Goal: Task Accomplishment & Management: Manage account settings

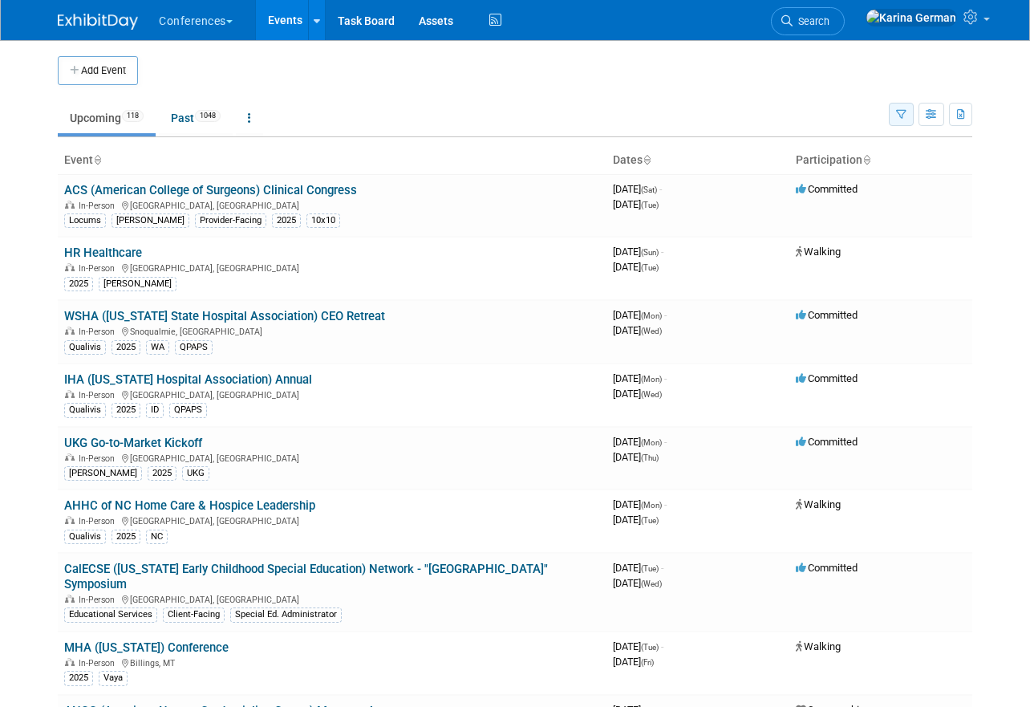
click at [891, 116] on button "button" at bounding box center [901, 114] width 25 height 23
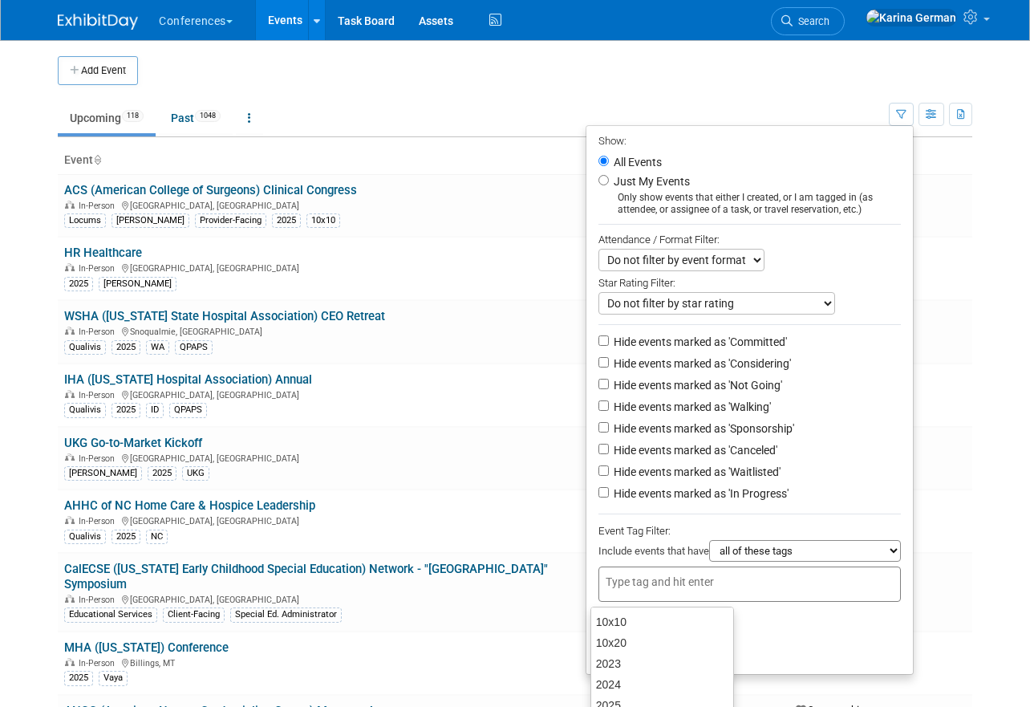
click at [711, 590] on input "text" at bounding box center [670, 582] width 128 height 16
type input "qual"
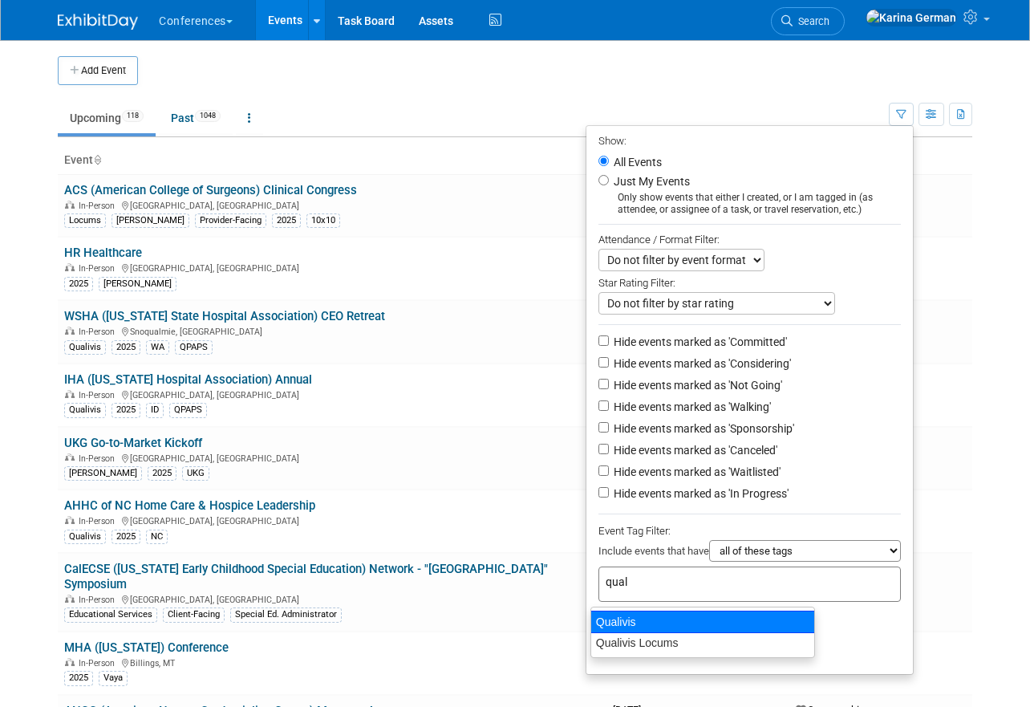
click at [668, 623] on div "Qualivis" at bounding box center [703, 622] width 225 height 22
type input "Qualivis"
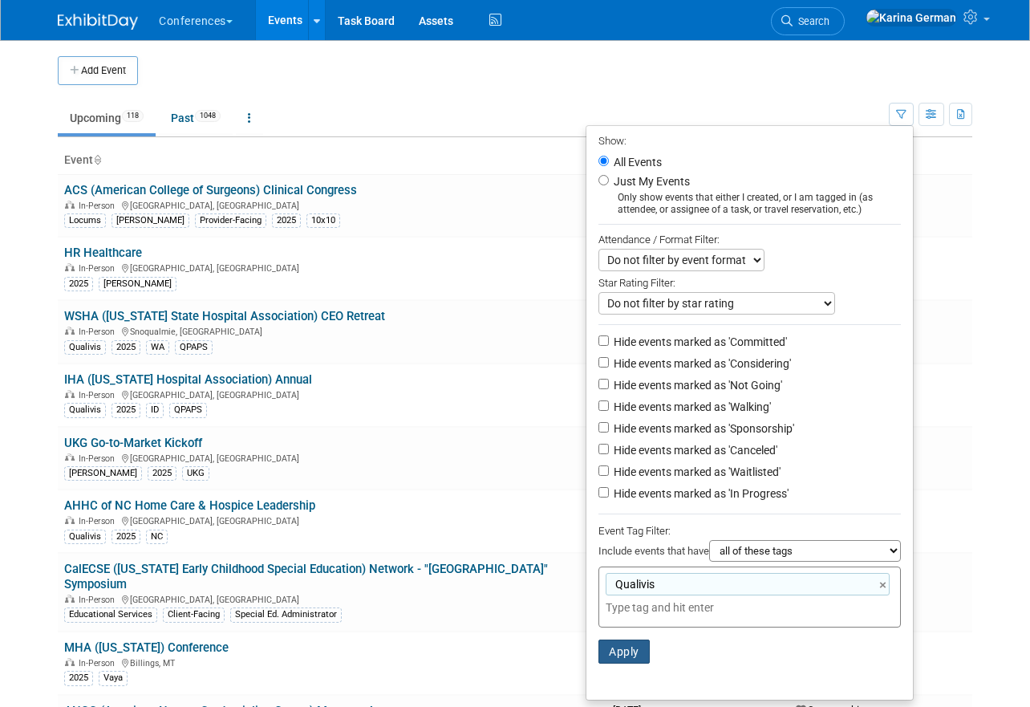
click at [623, 655] on button "Apply" at bounding box center [624, 651] width 51 height 24
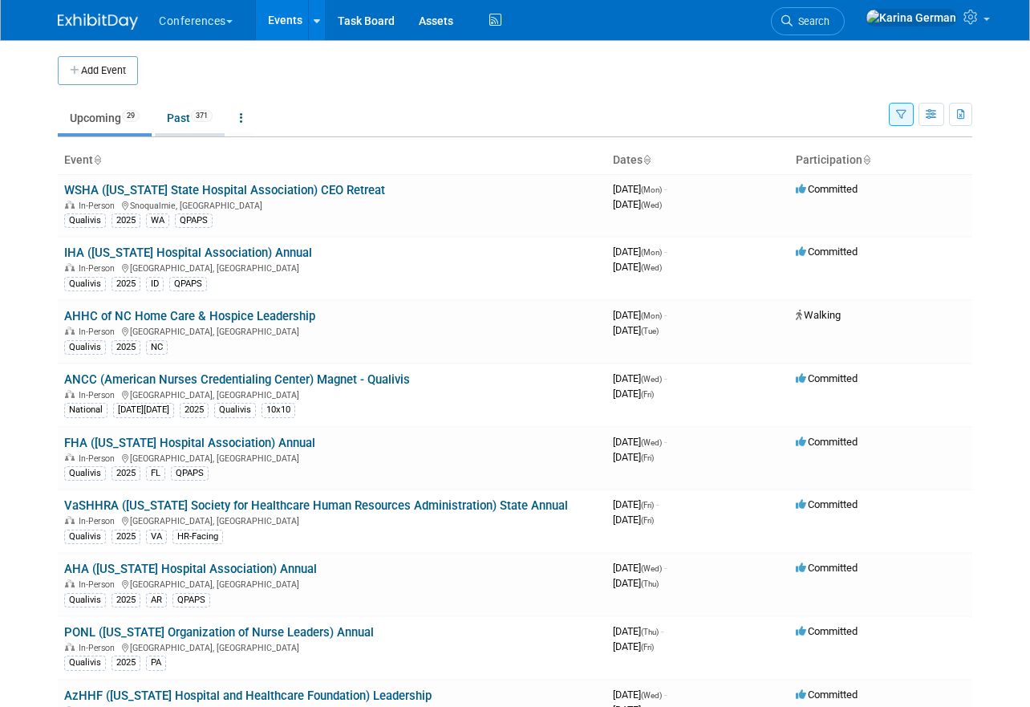
click at [195, 118] on link "Past 371" at bounding box center [190, 118] width 70 height 30
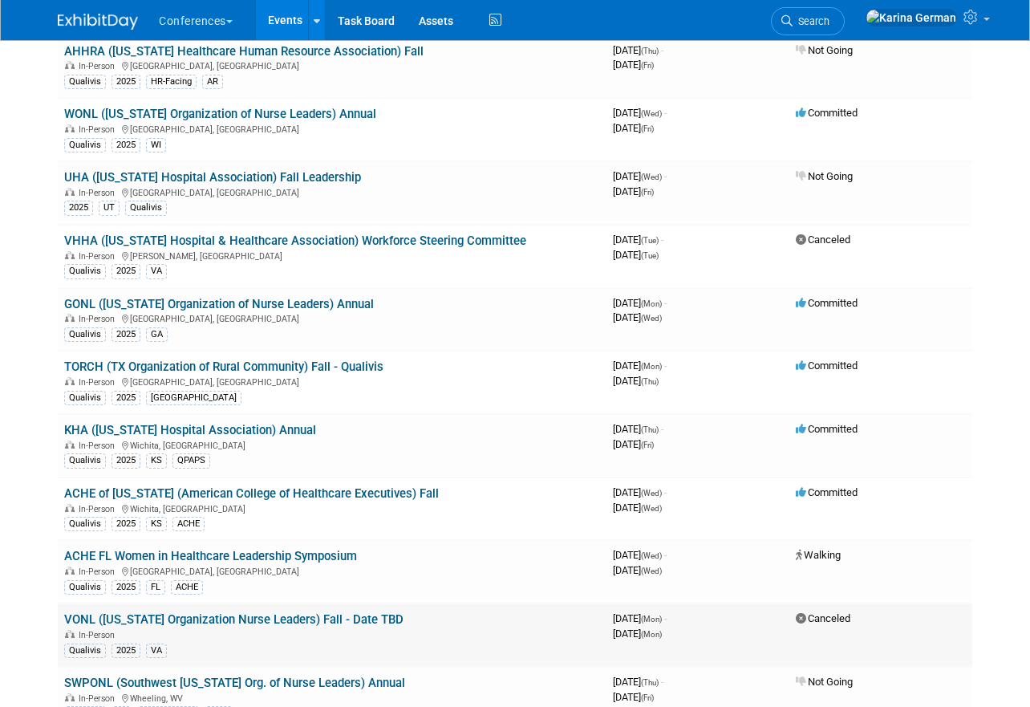
scroll to position [865, 0]
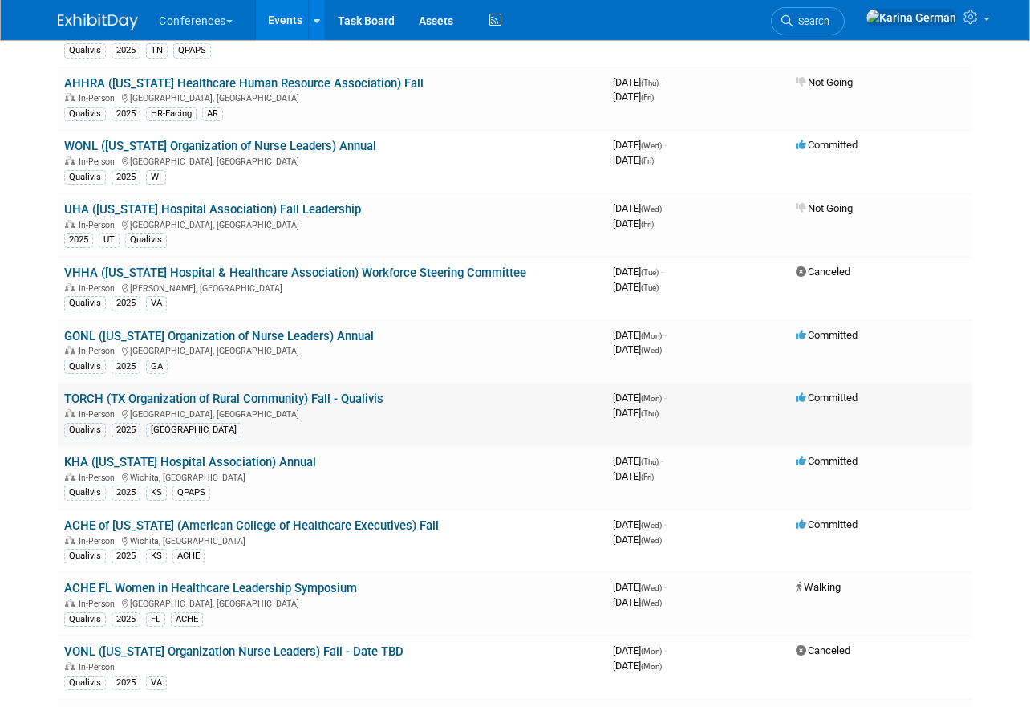
click at [290, 394] on link "TORCH (TX Organization of Rural Community) Fall - Qualivis" at bounding box center [223, 399] width 319 height 14
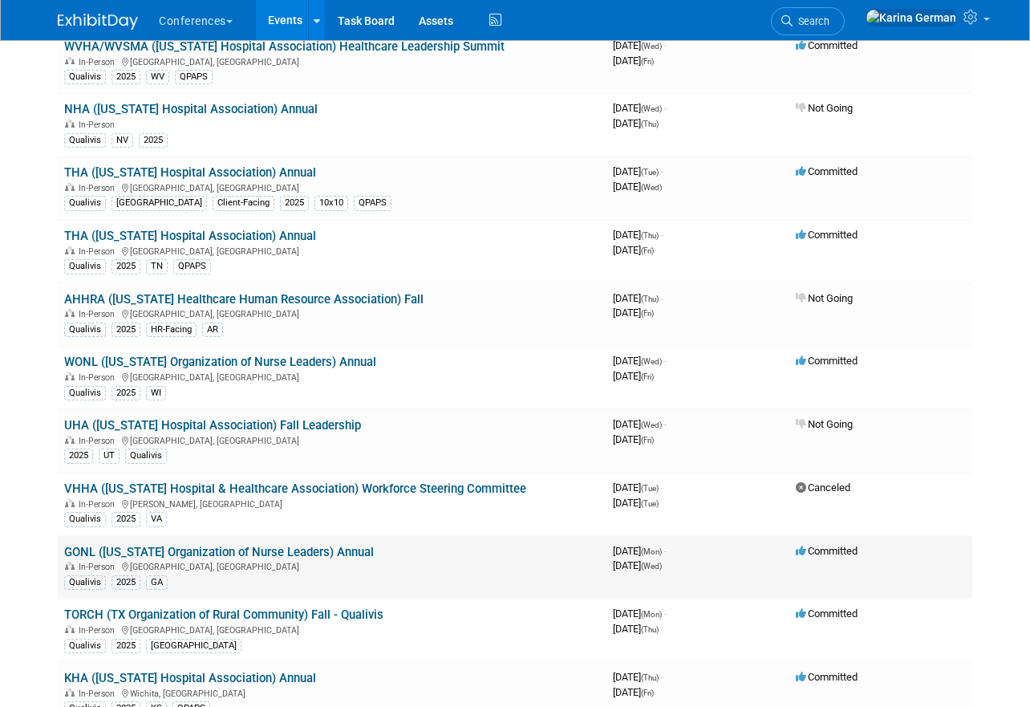
scroll to position [637, 0]
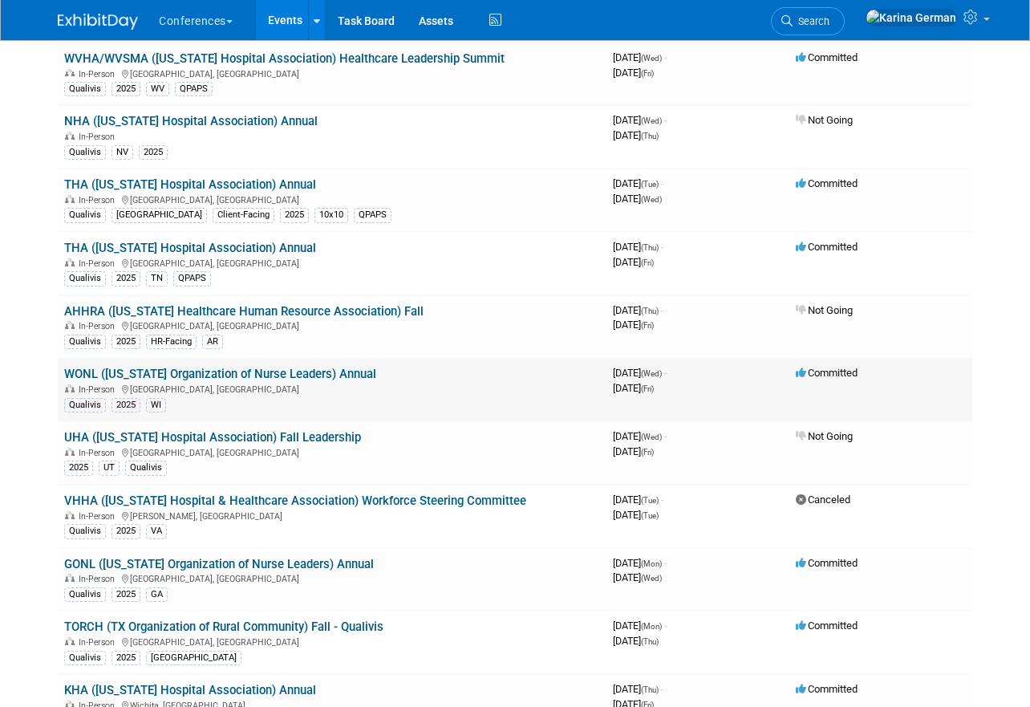
click at [332, 372] on link "WONL ([US_STATE] Organization of Nurse Leaders) Annual" at bounding box center [220, 374] width 312 height 14
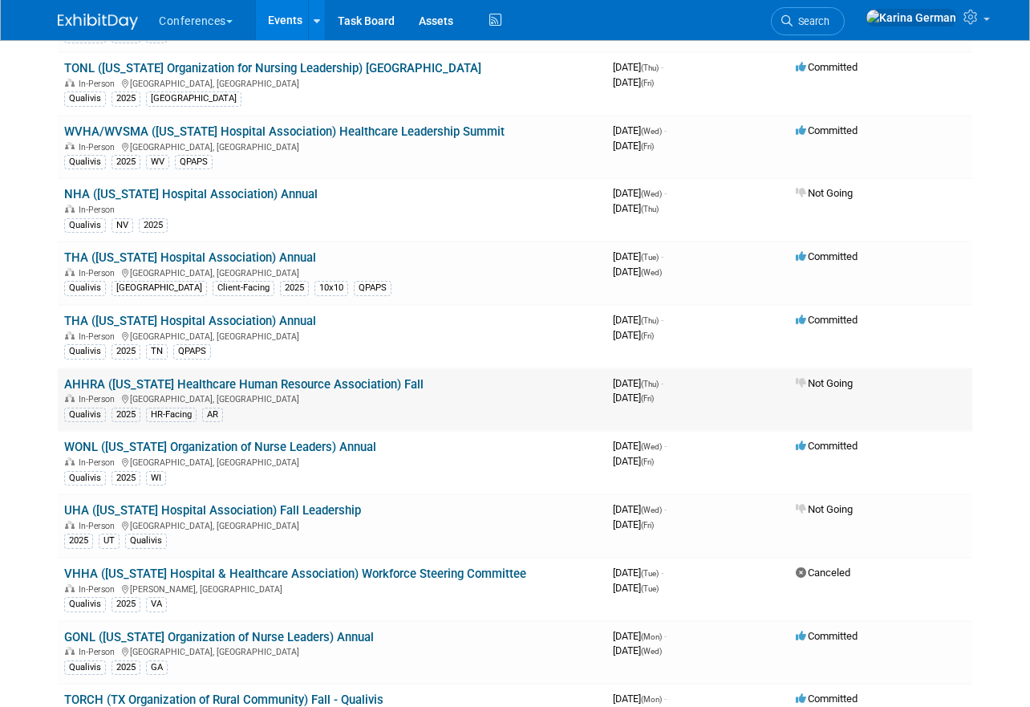
scroll to position [529, 0]
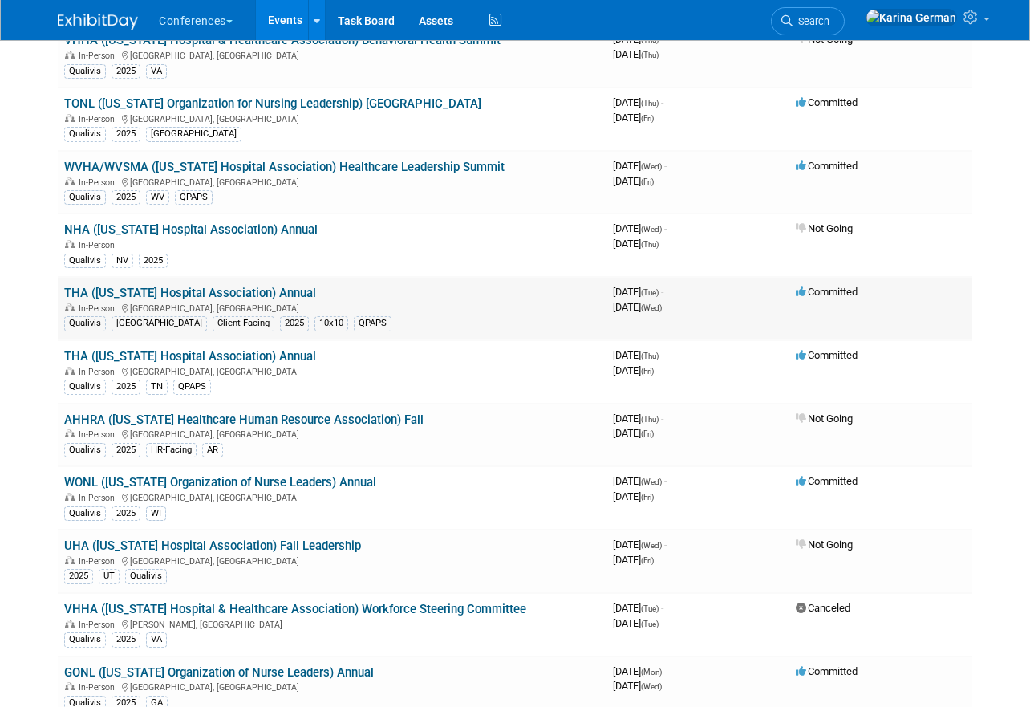
click at [258, 287] on link "THA ([US_STATE] Hospital Association) Annual" at bounding box center [190, 293] width 252 height 14
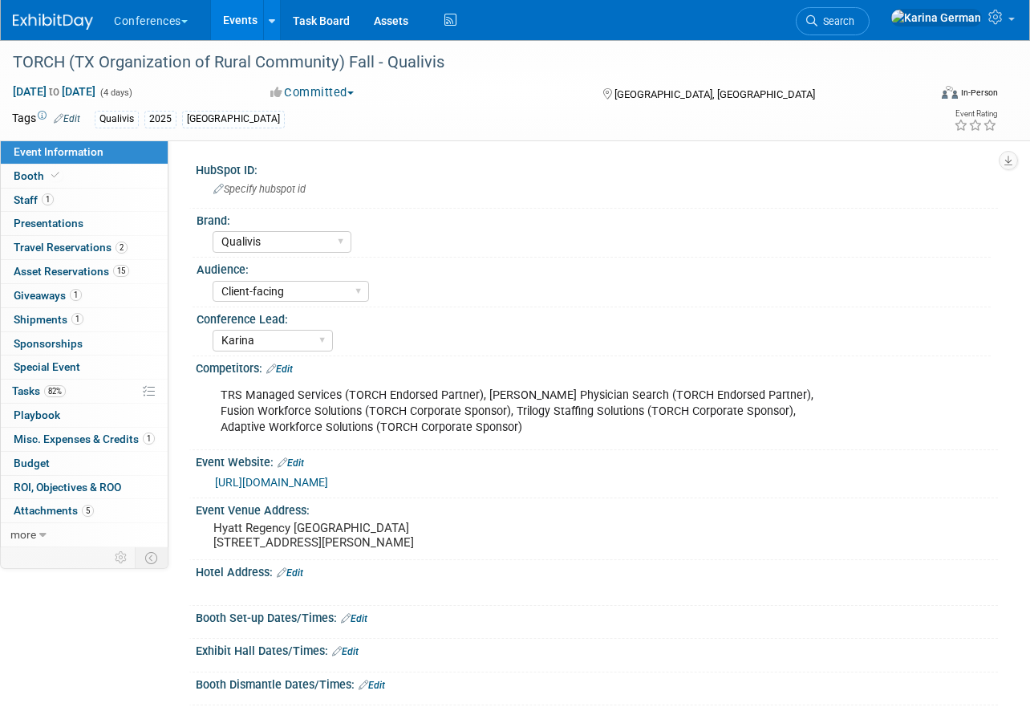
select select "Qualivis"
select select "Client-facing"
select select "Karina"
click at [315, 59] on div "TORCH (TX Organization of Rural Community) Fall - Qualivis" at bounding box center [460, 62] width 907 height 29
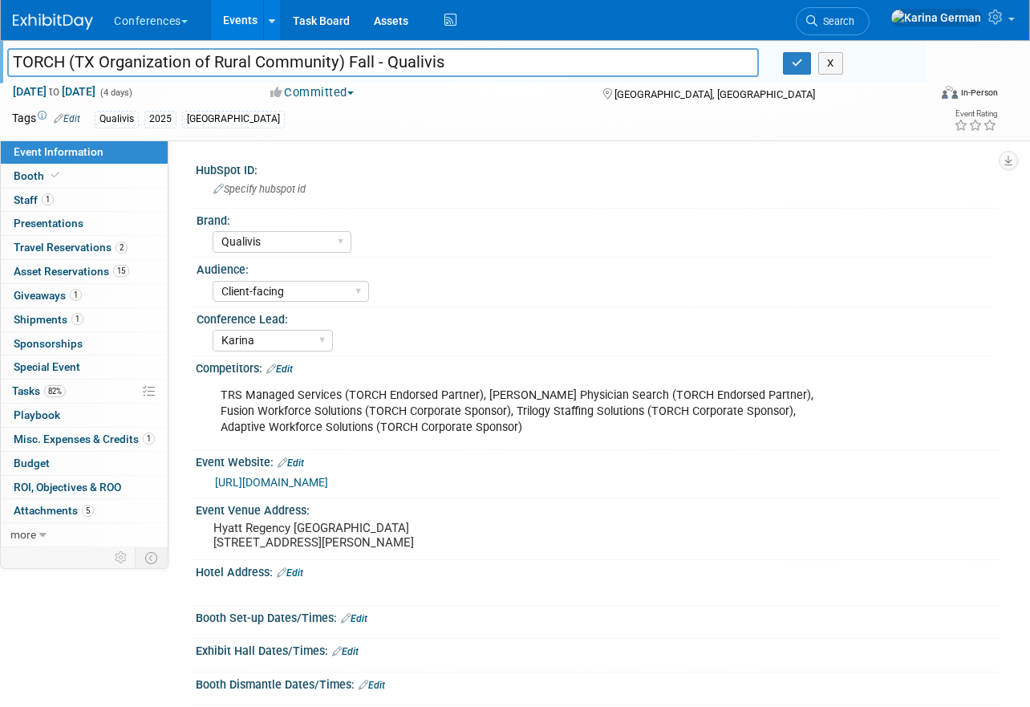
click at [315, 59] on input "TORCH (TX Organization of Rural Community) Fall - Qualivis" at bounding box center [383, 62] width 752 height 28
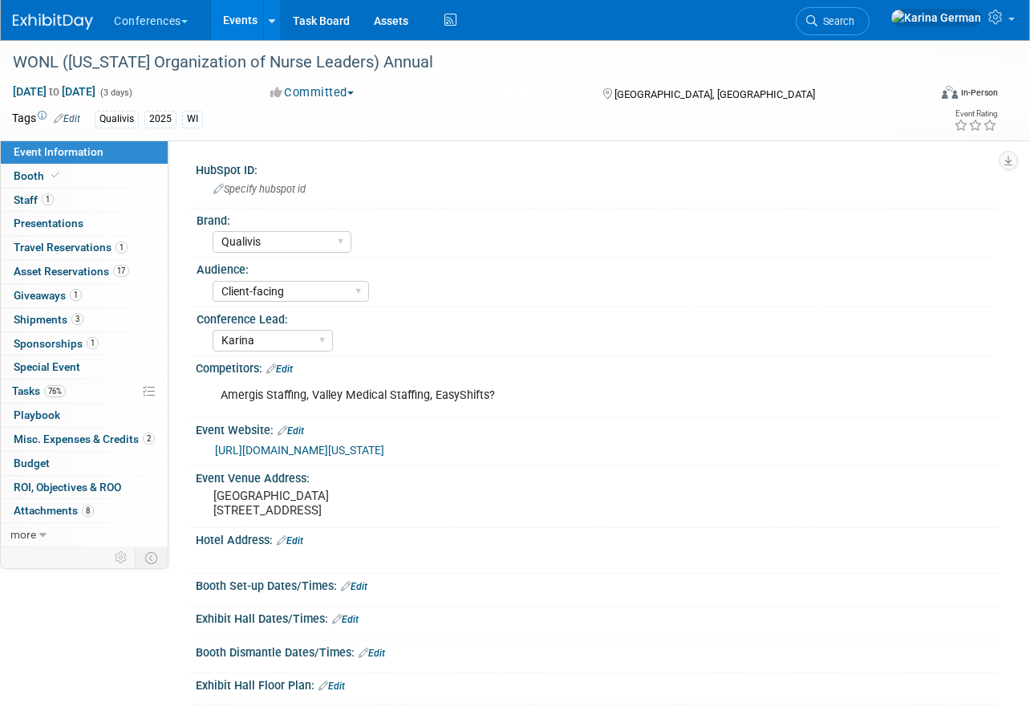
select select "Qualivis"
select select "Client-facing"
select select "Karina"
click at [349, 59] on div "WONL ([US_STATE] Organization of Nurse Leaders) Annual" at bounding box center [460, 62] width 907 height 29
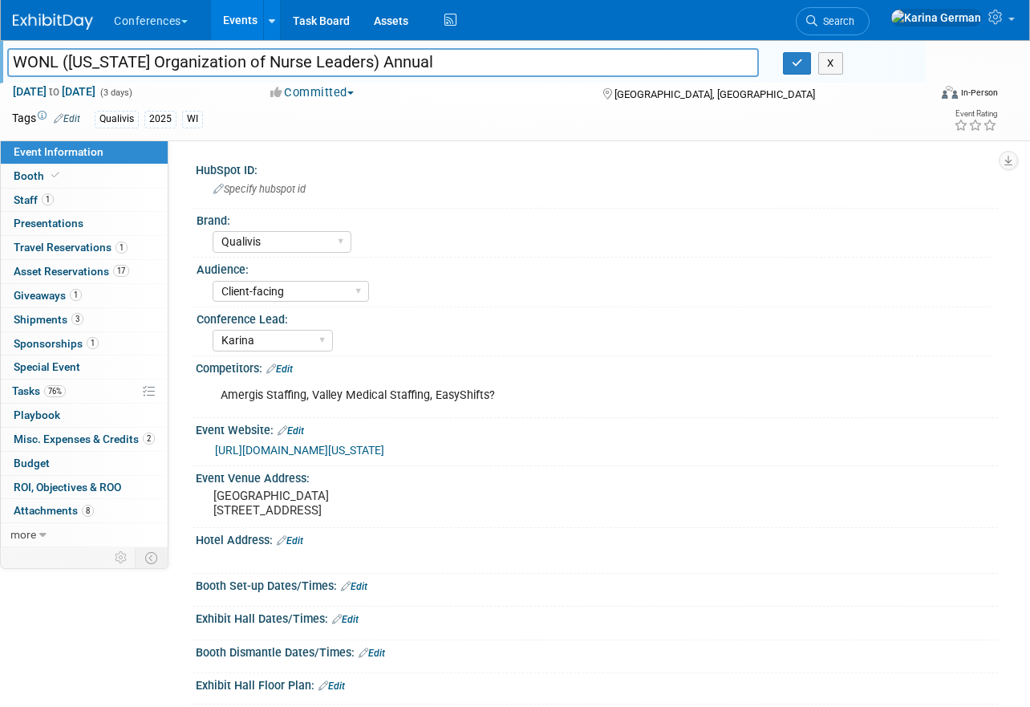
click at [349, 59] on input "WONL ([US_STATE] Organization of Nurse Leaders) Annual" at bounding box center [383, 62] width 752 height 28
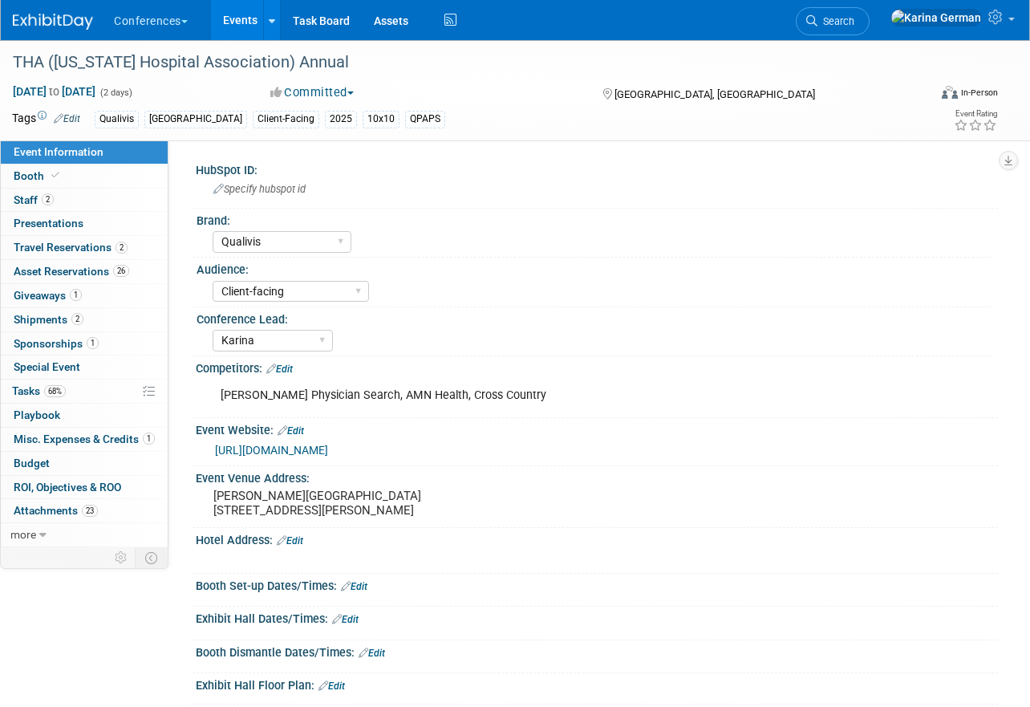
select select "Qualivis"
select select "Client-facing"
select select "Karina"
click at [290, 61] on div "THA ([US_STATE] Hospital Association) Annual" at bounding box center [460, 62] width 907 height 29
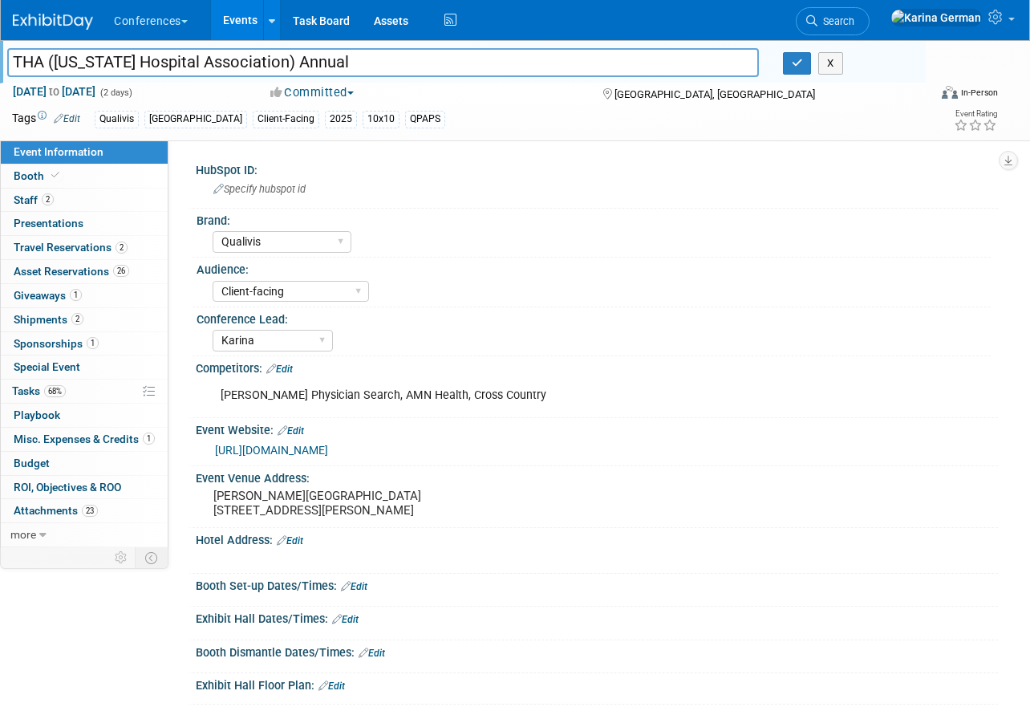
click at [290, 61] on input "THA ([US_STATE] Hospital Association) Annual" at bounding box center [383, 62] width 752 height 28
click at [870, 32] on link "Search" at bounding box center [833, 21] width 74 height 28
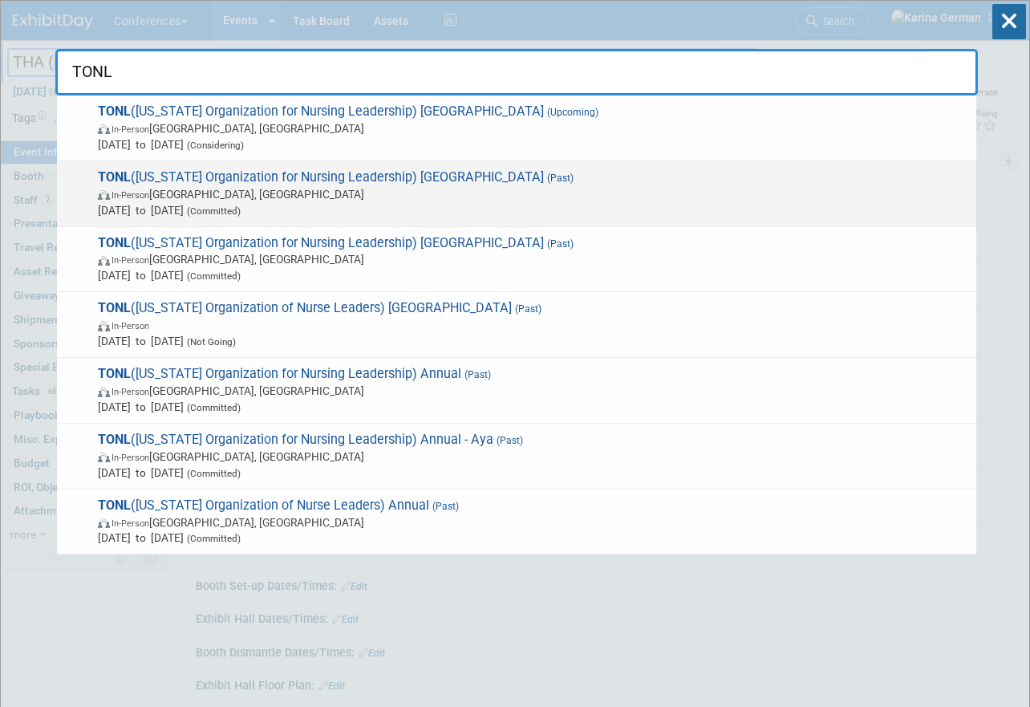
type input "TONL"
click at [517, 202] on span "Sep 25, 2025 to Sep 26, 2025 (Committed)" at bounding box center [533, 210] width 871 height 16
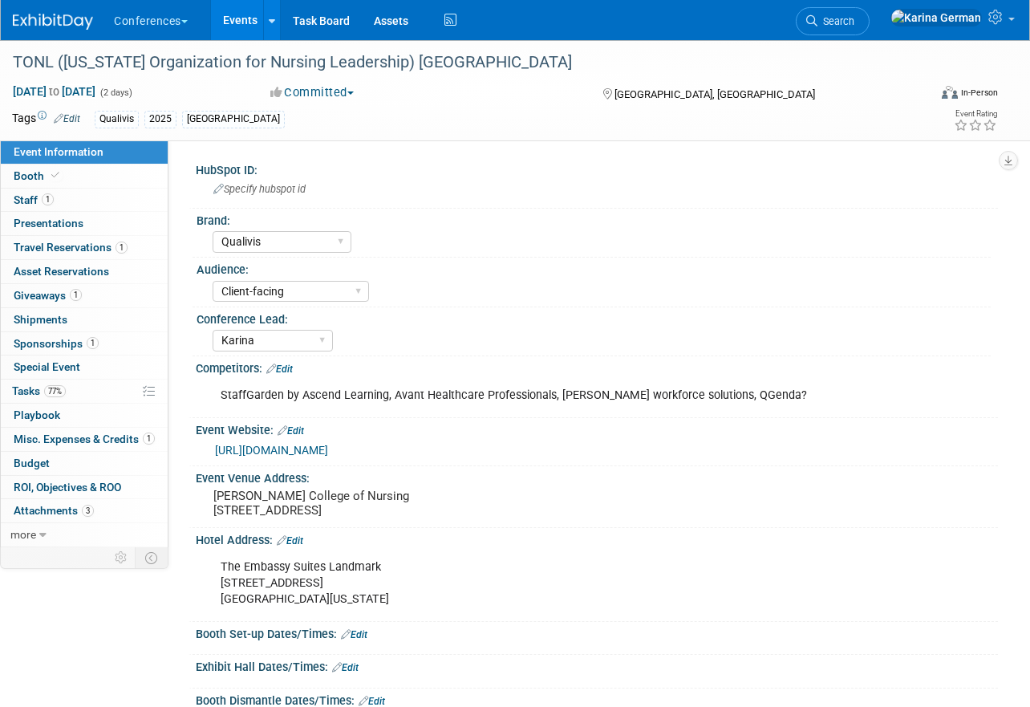
select select "Qualivis"
select select "Client-facing"
select select "Karina"
click at [329, 66] on div "TONL ([US_STATE] Organization for Nursing Leadership) [GEOGRAPHIC_DATA]" at bounding box center [460, 62] width 907 height 29
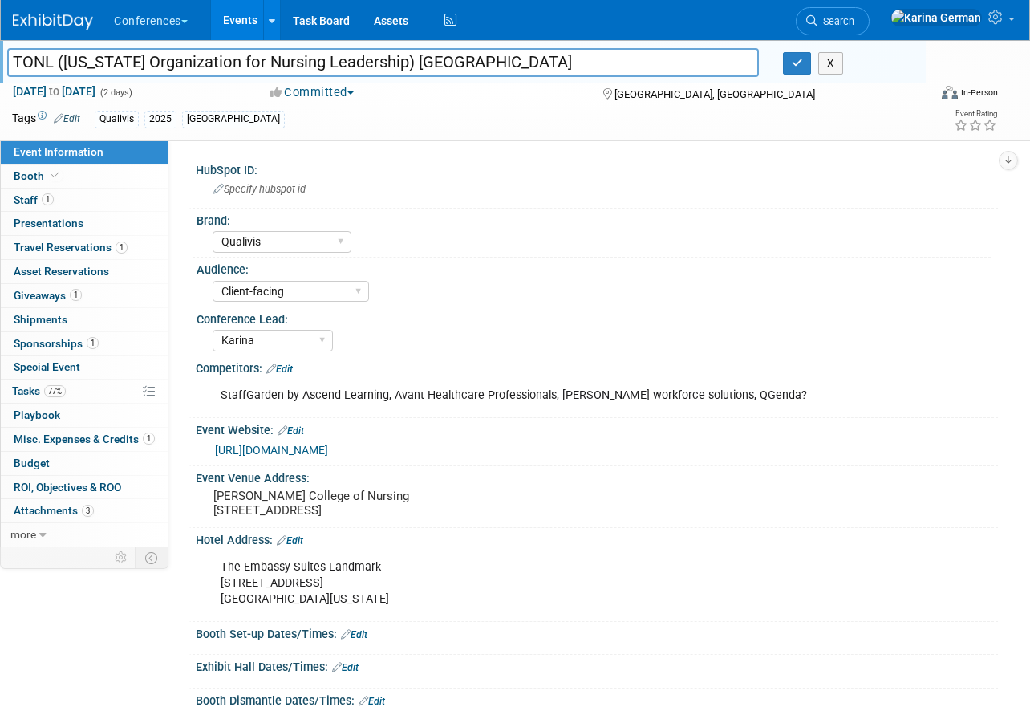
click at [329, 66] on input "TONL ([US_STATE] Organization for Nursing Leadership) [GEOGRAPHIC_DATA]" at bounding box center [383, 62] width 752 height 28
click at [797, 69] on button "button" at bounding box center [797, 63] width 29 height 22
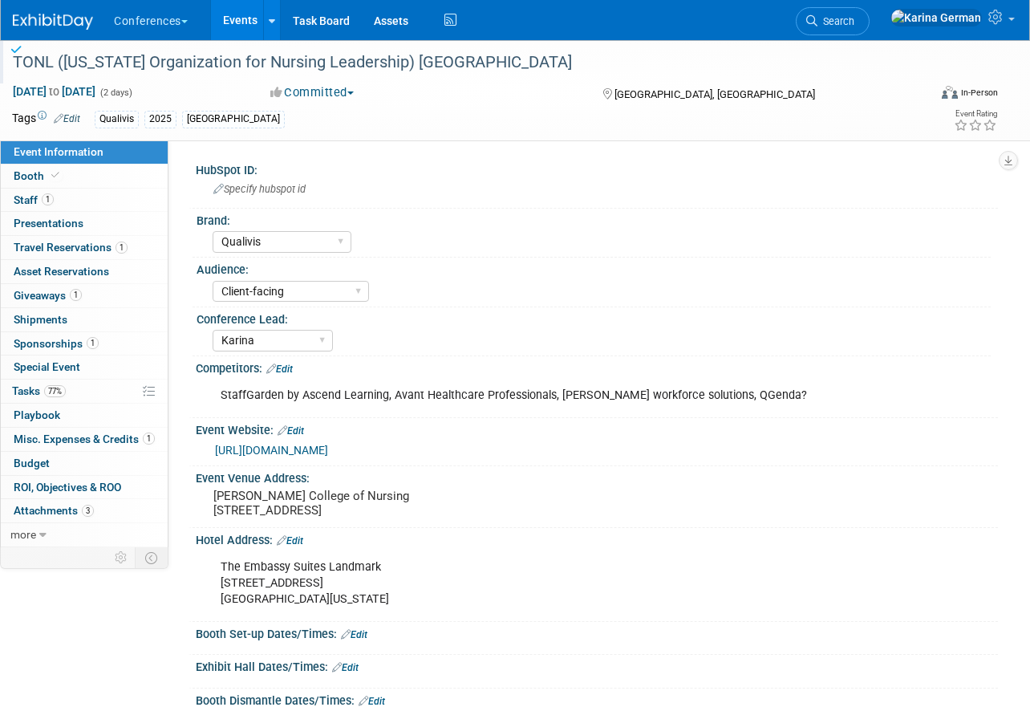
click at [241, 25] on link "Events" at bounding box center [240, 20] width 59 height 40
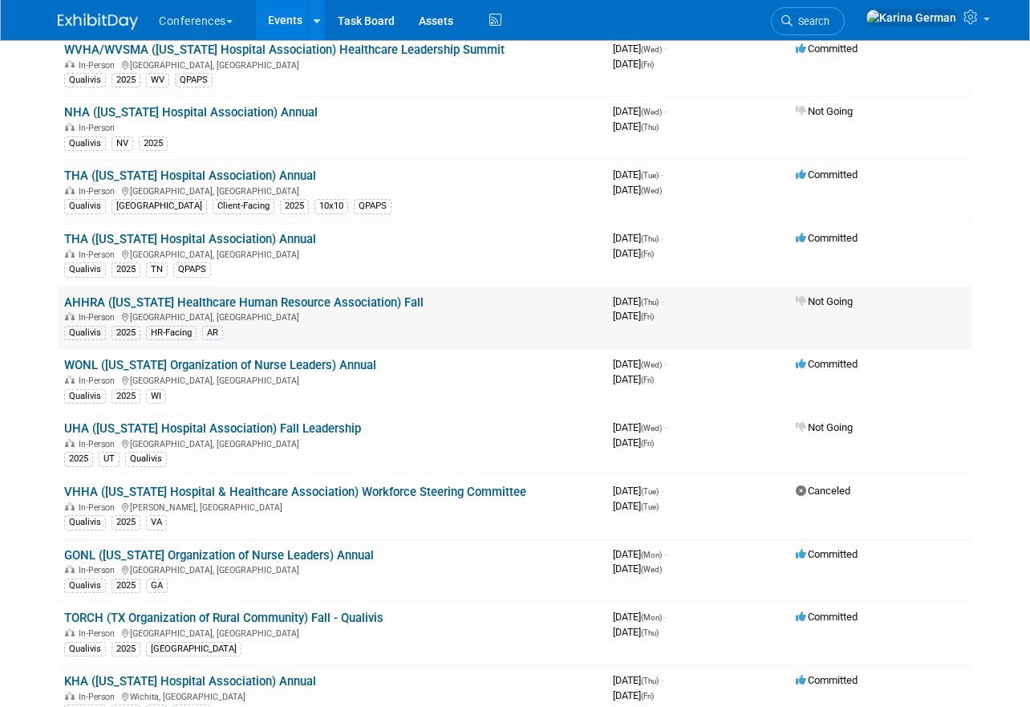
scroll to position [664, 0]
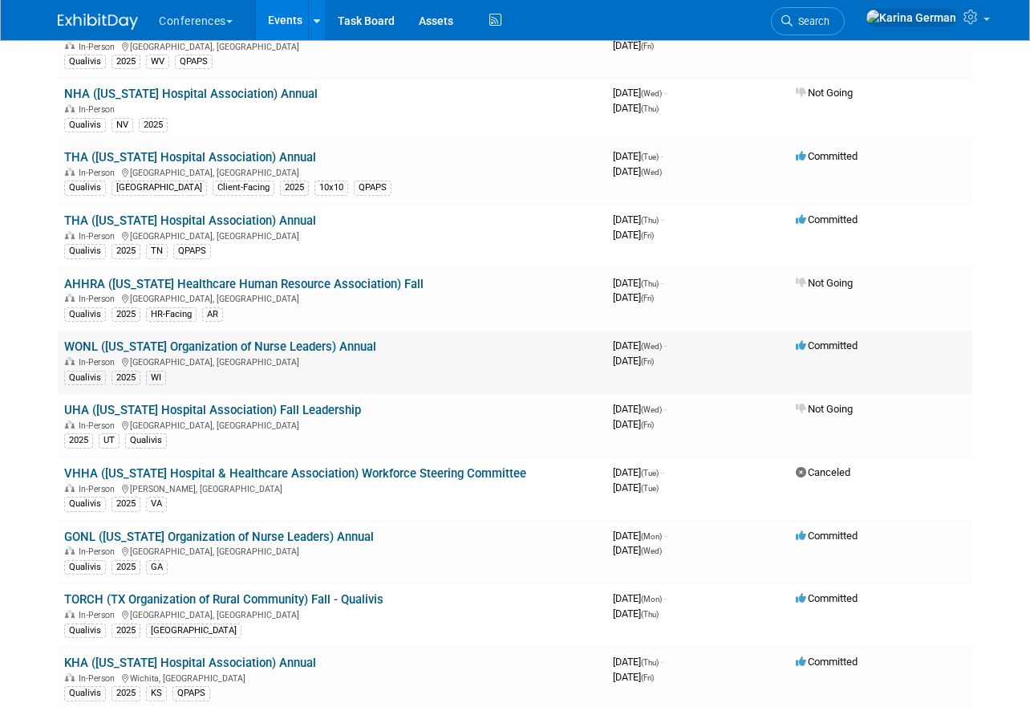
click at [333, 350] on link "WONL ([US_STATE] Organization of Nurse Leaders) Annual" at bounding box center [220, 346] width 312 height 14
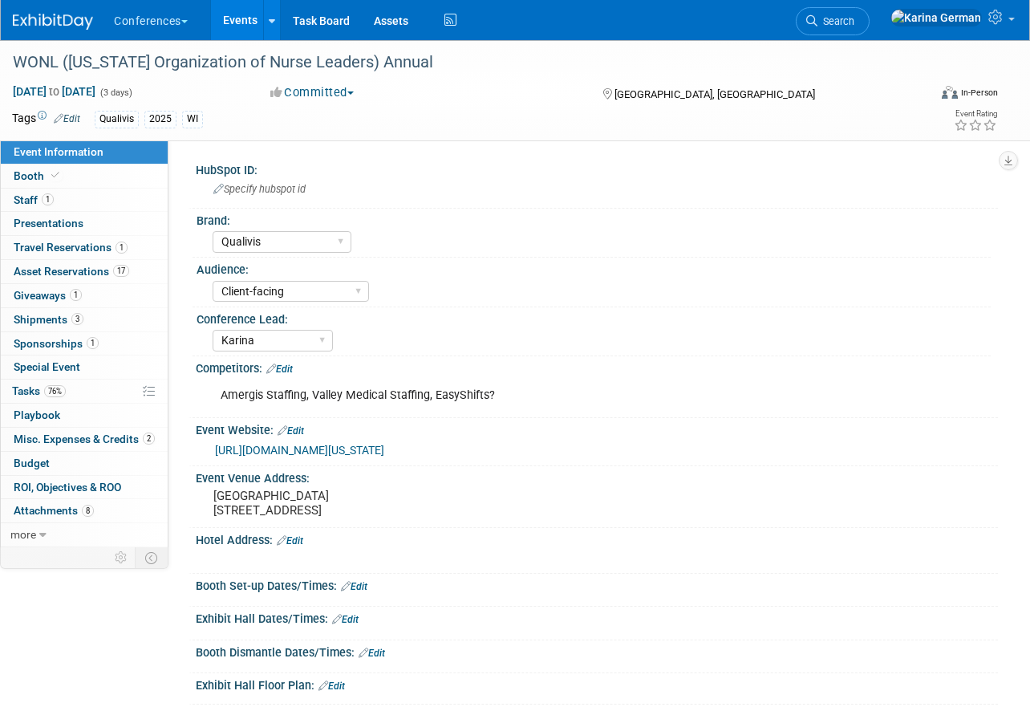
select select "Qualivis"
select select "Client-facing"
select select "Karina"
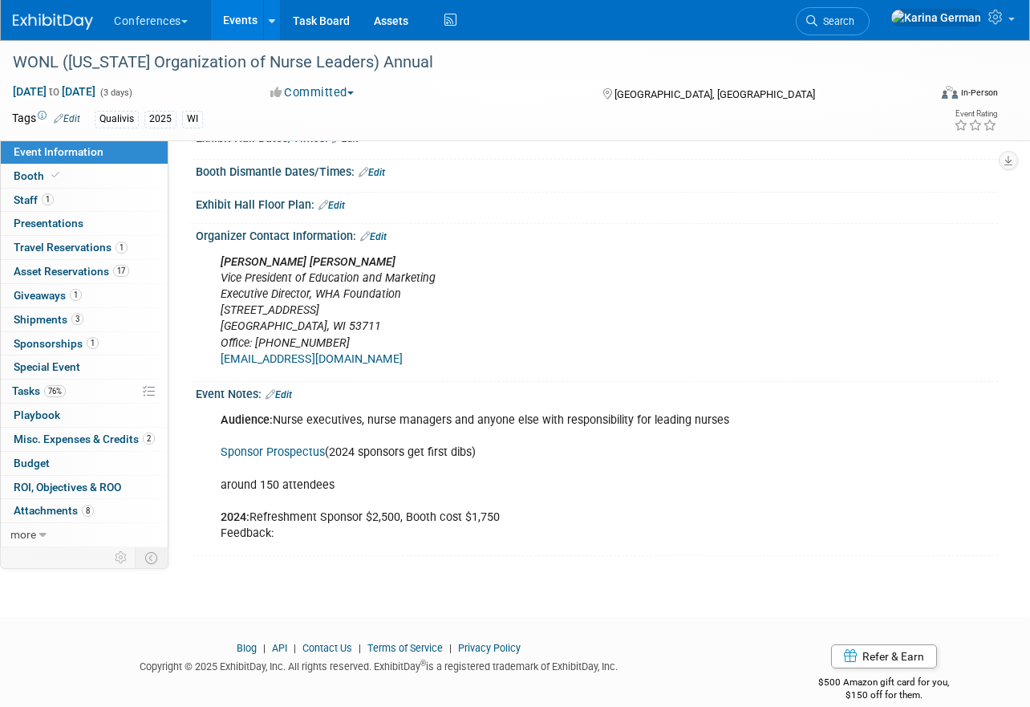
scroll to position [483, 0]
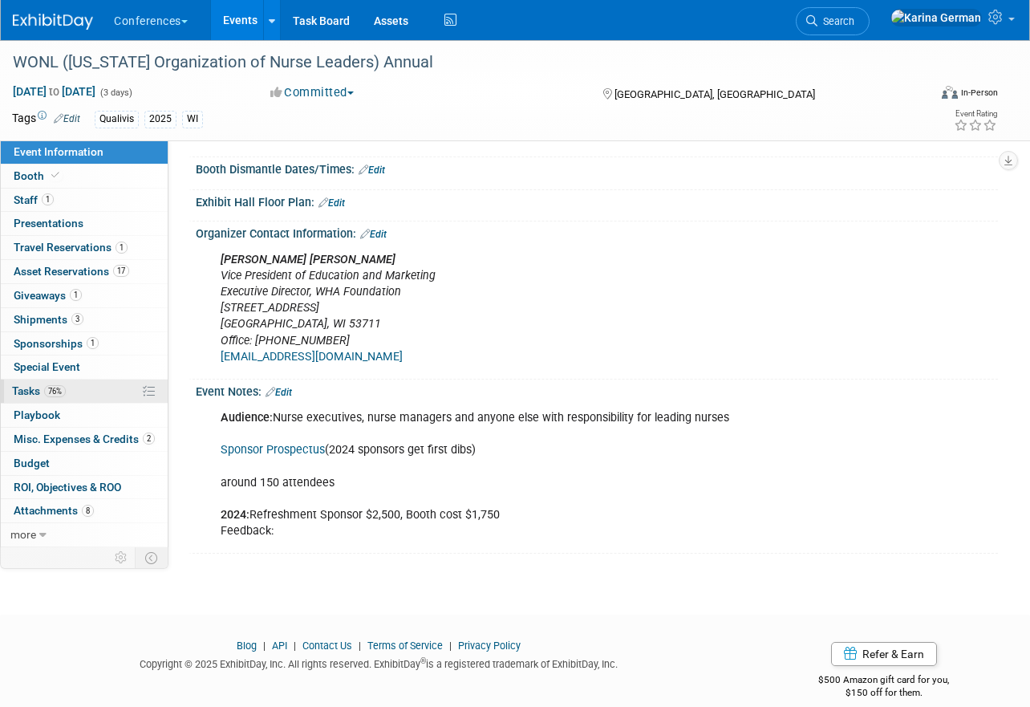
click at [88, 382] on link "76% Tasks 76%" at bounding box center [84, 390] width 167 height 23
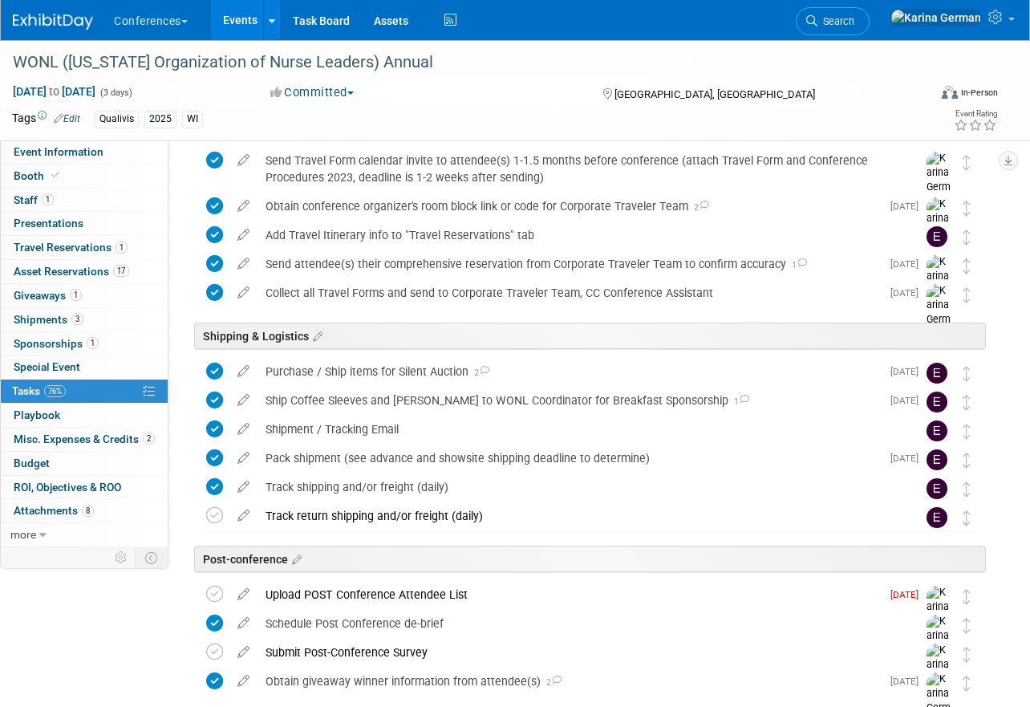
scroll to position [832, 0]
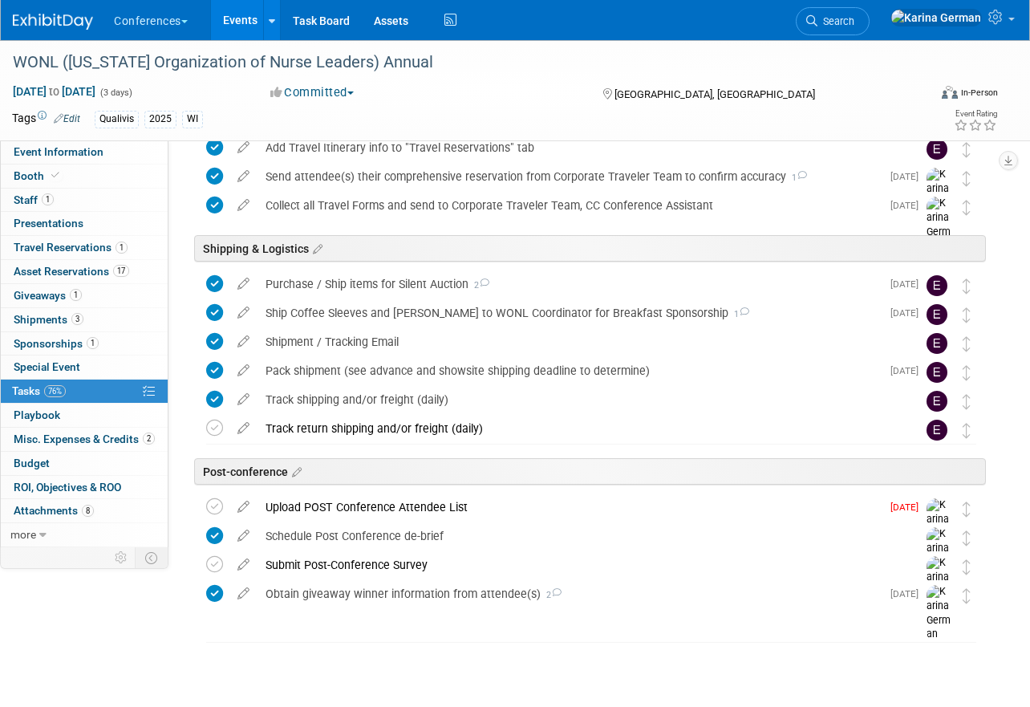
click at [458, 648] on div "Uncategorized WONL (Wisconsin Organization of Nurse Leaders) Annual Pewaukee, W…" at bounding box center [587, 24] width 797 height 1297
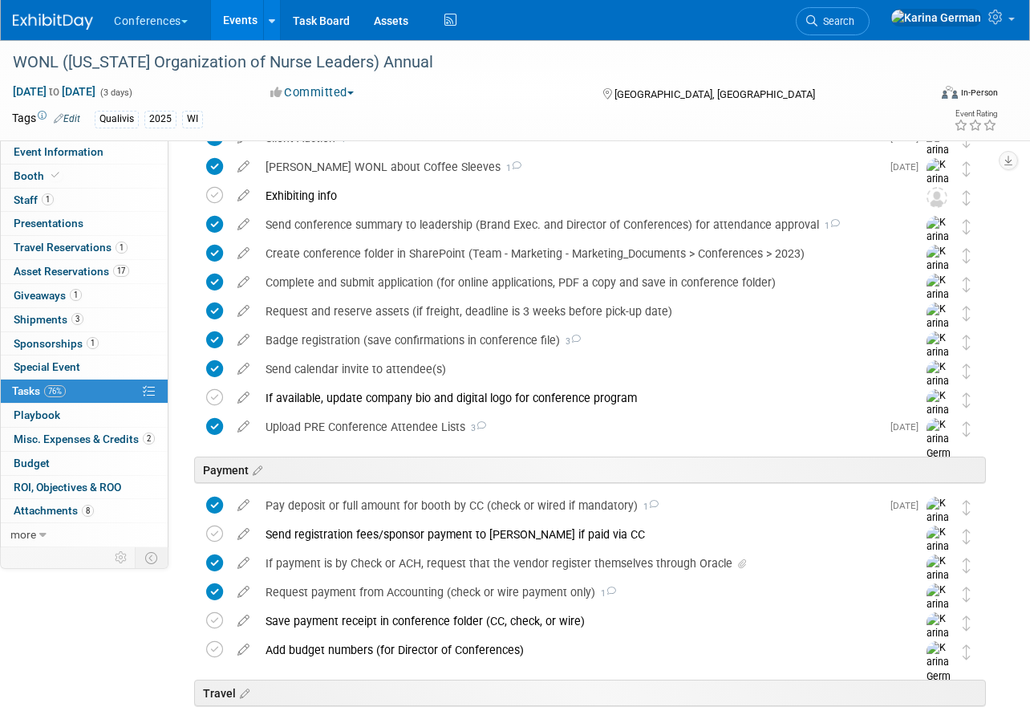
scroll to position [0, 0]
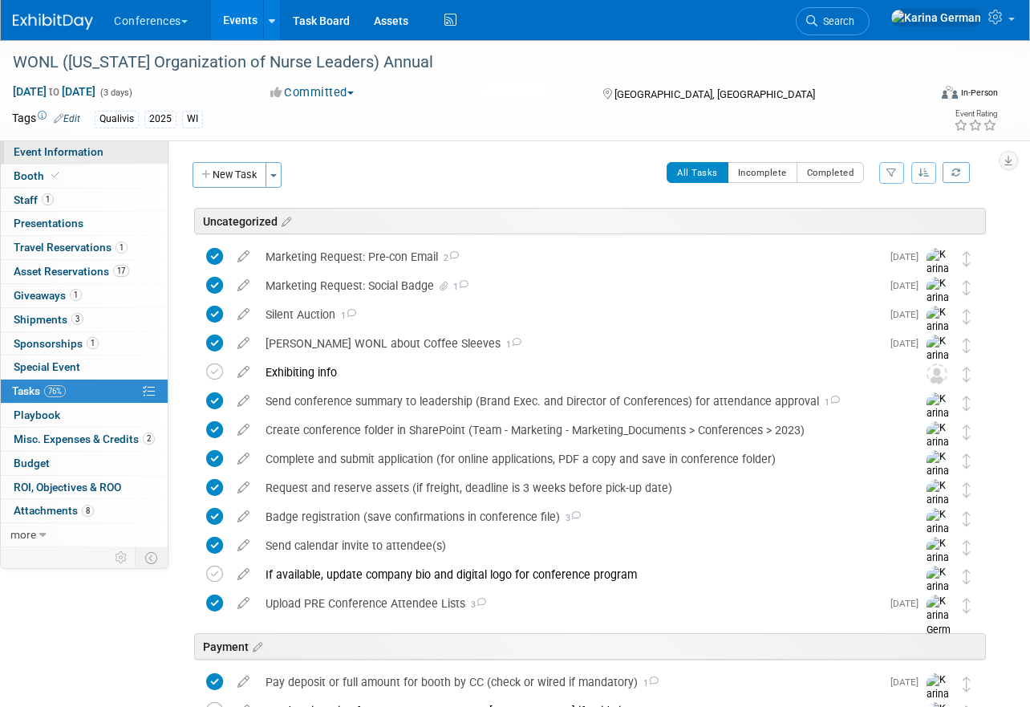
click at [103, 148] on link "Event Information" at bounding box center [84, 151] width 167 height 23
select select "Qualivis"
select select "Client-facing"
select select "Karina"
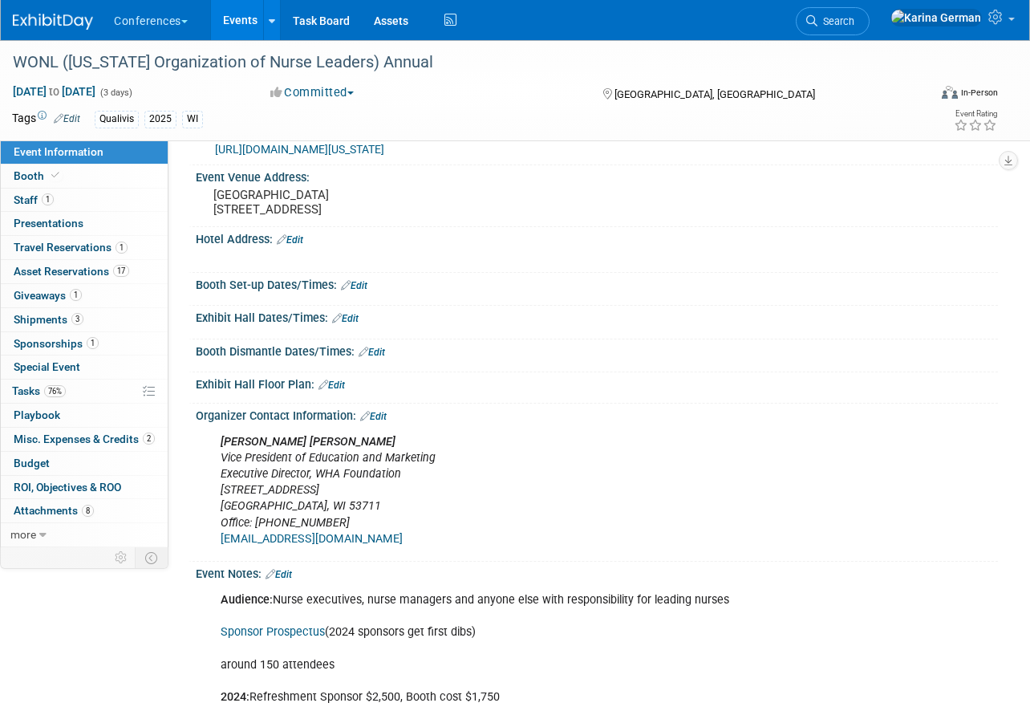
scroll to position [375, 0]
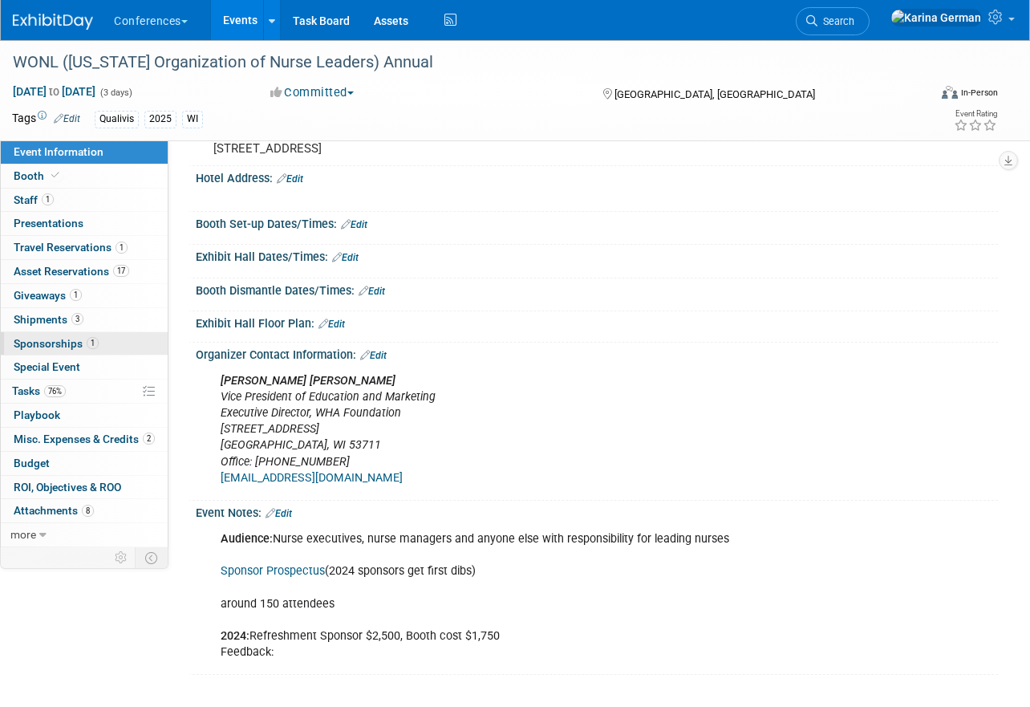
click at [63, 332] on link "1 Sponsorships 1" at bounding box center [84, 343] width 167 height 23
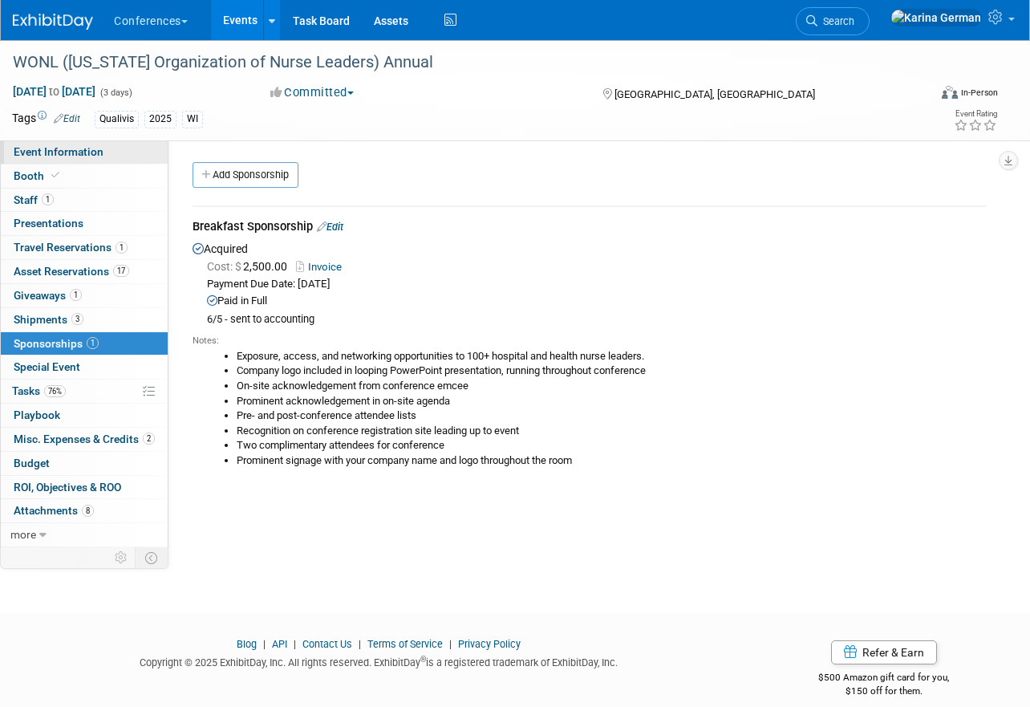
click at [108, 148] on link "Event Information" at bounding box center [84, 151] width 167 height 23
select select "Qualivis"
select select "Client-facing"
select select "Karina"
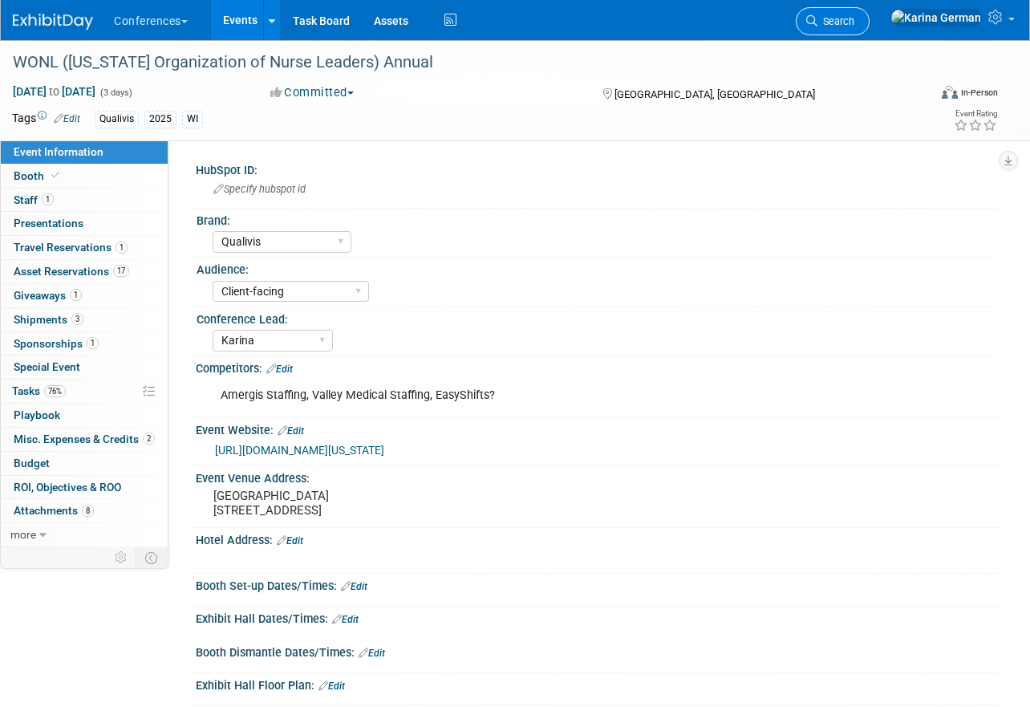
click at [854, 22] on span "Search" at bounding box center [836, 21] width 37 height 12
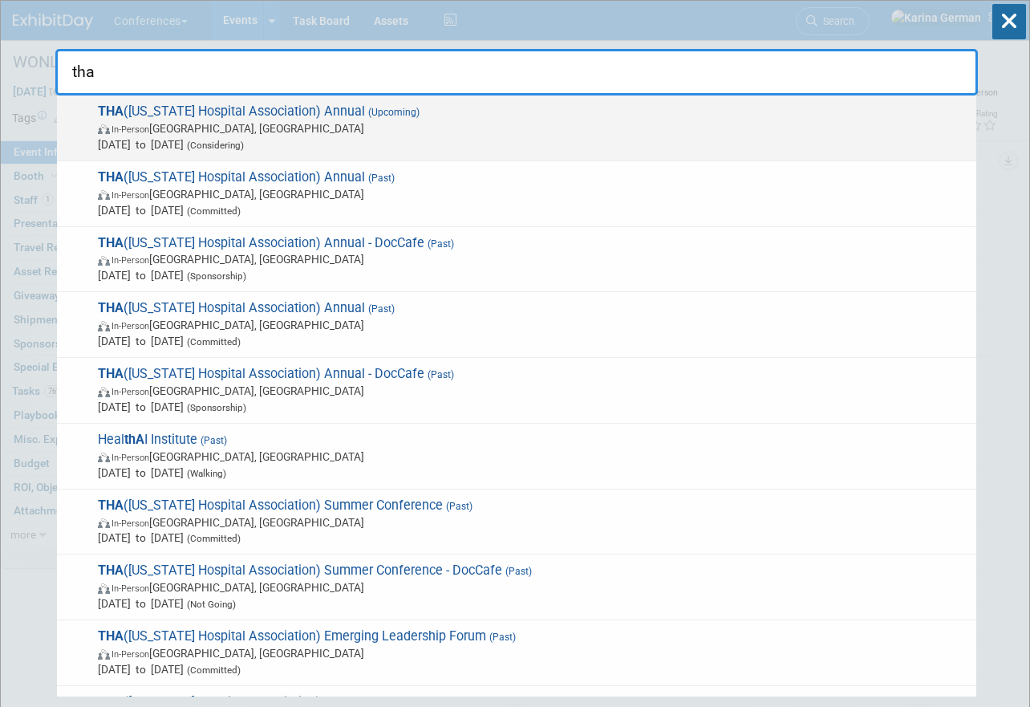
type input "tha"
click at [241, 143] on span "Sep 22, 2026 to Sep 23, 2026 (Considering)" at bounding box center [533, 144] width 871 height 16
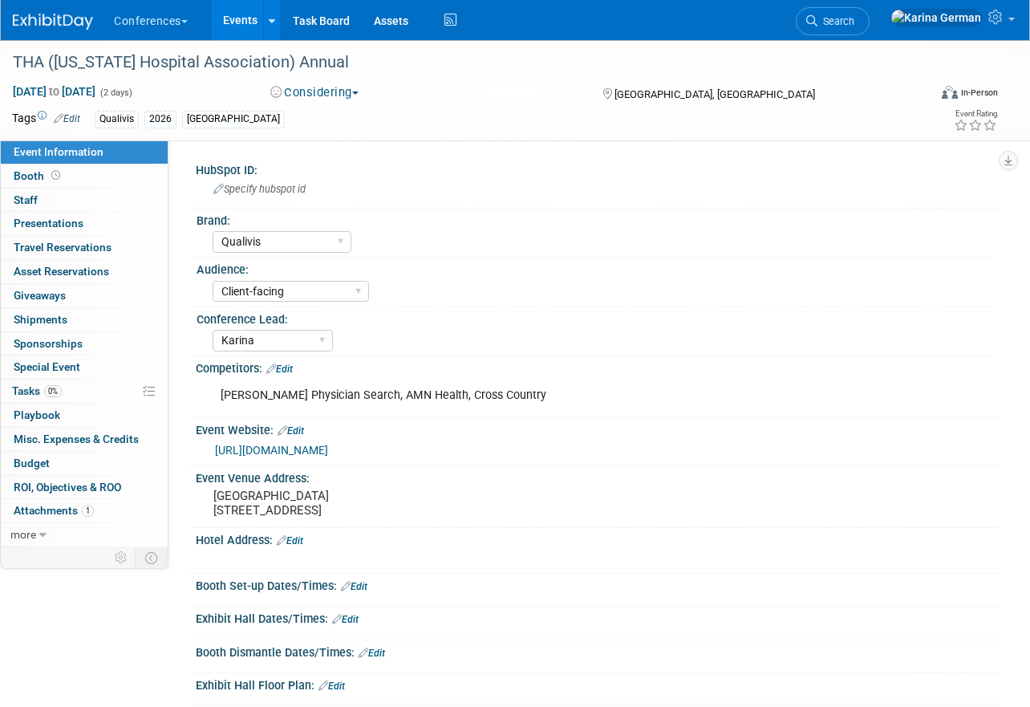
select select "Qualivis"
select select "Client-facing"
select select "Karina"
click at [328, 454] on link "[URL][DOMAIN_NAME]" at bounding box center [271, 450] width 113 height 13
select select "Qualivis"
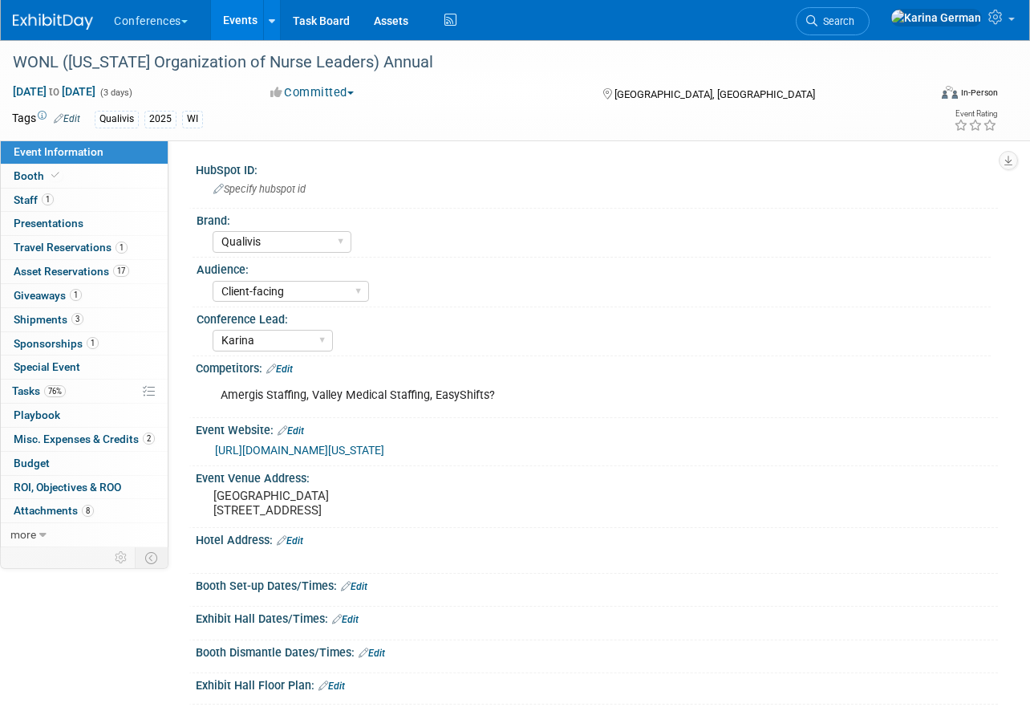
select select "Client-facing"
select select "Karina"
click at [854, 19] on span "Search" at bounding box center [836, 21] width 37 height 12
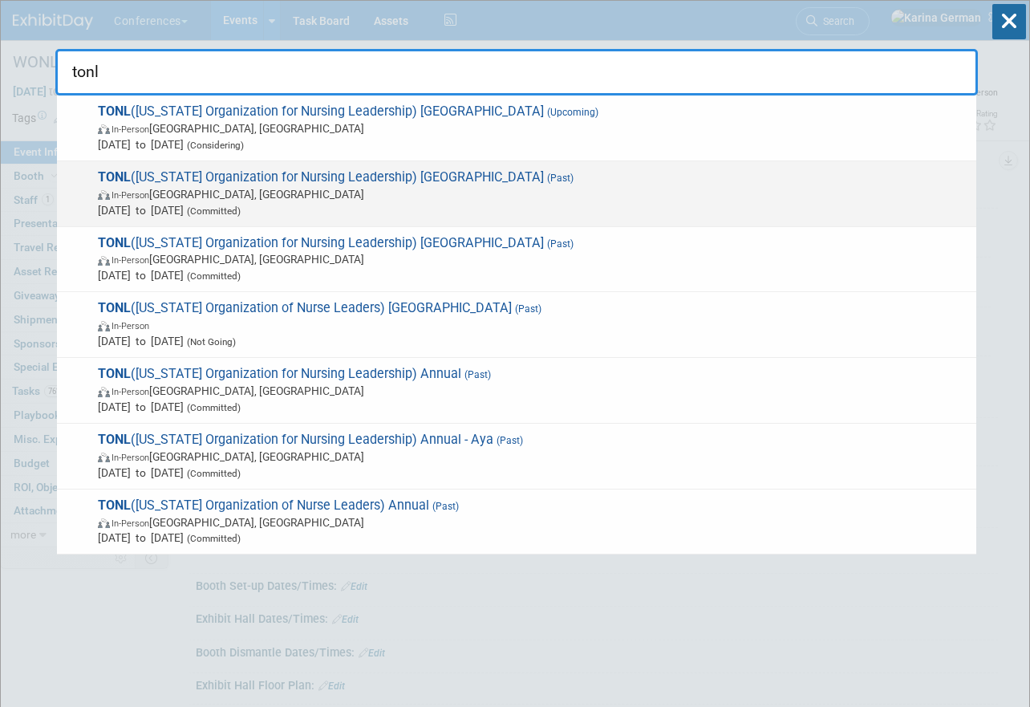
type input "tonl"
click at [436, 186] on span "In-Person San Antonio, TX" at bounding box center [533, 194] width 871 height 16
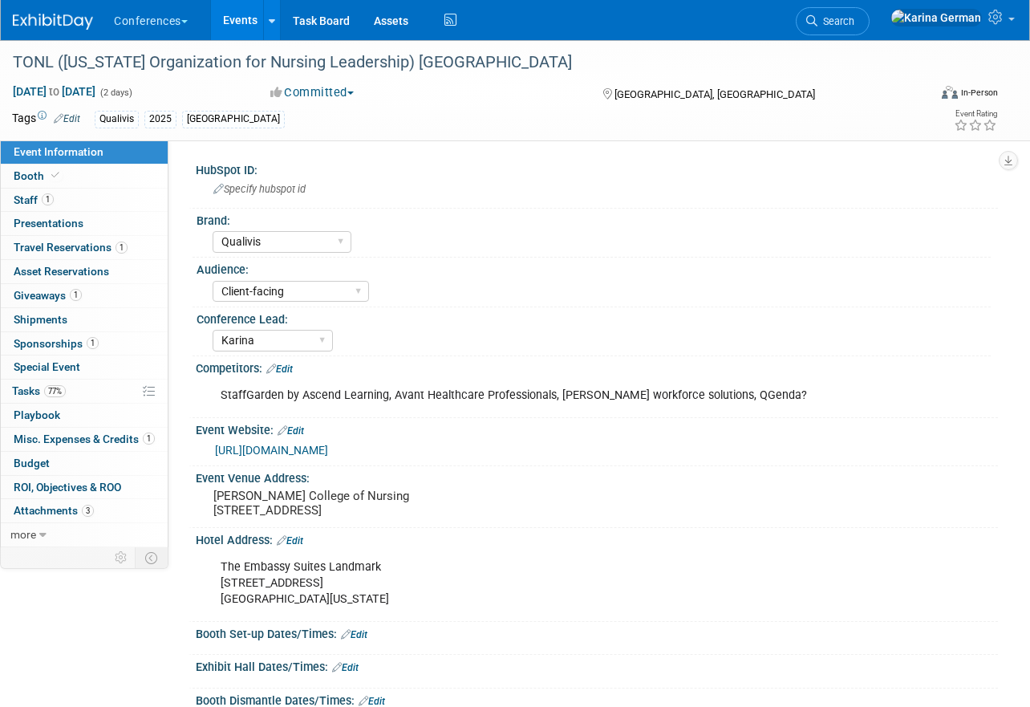
select select "Qualivis"
select select "Client-facing"
select select "Karina"
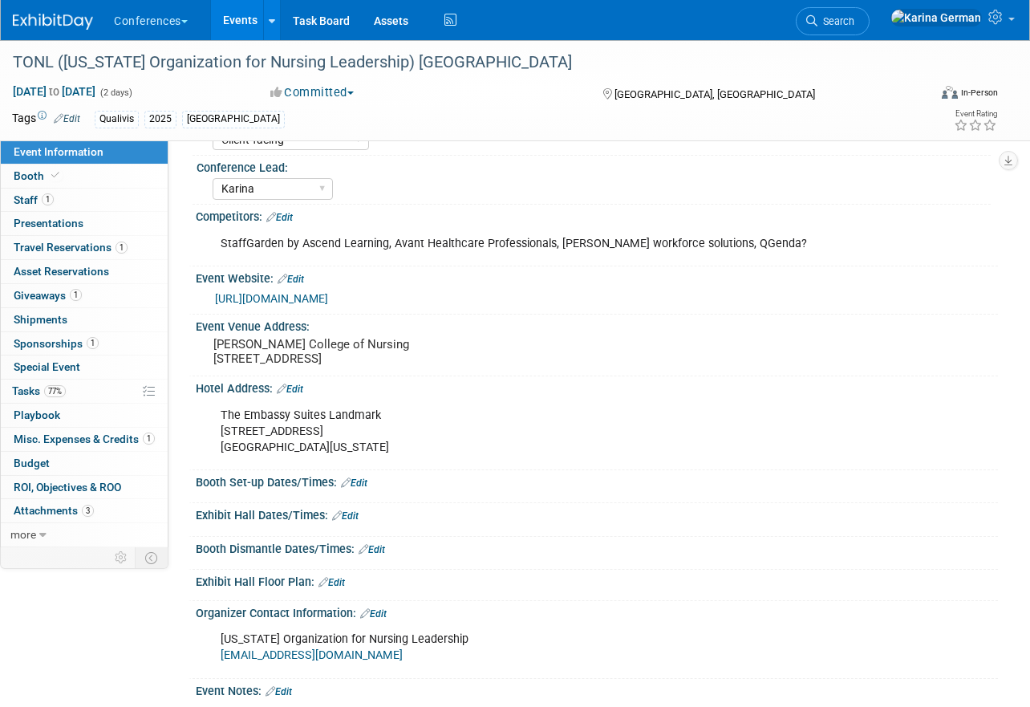
scroll to position [126, 0]
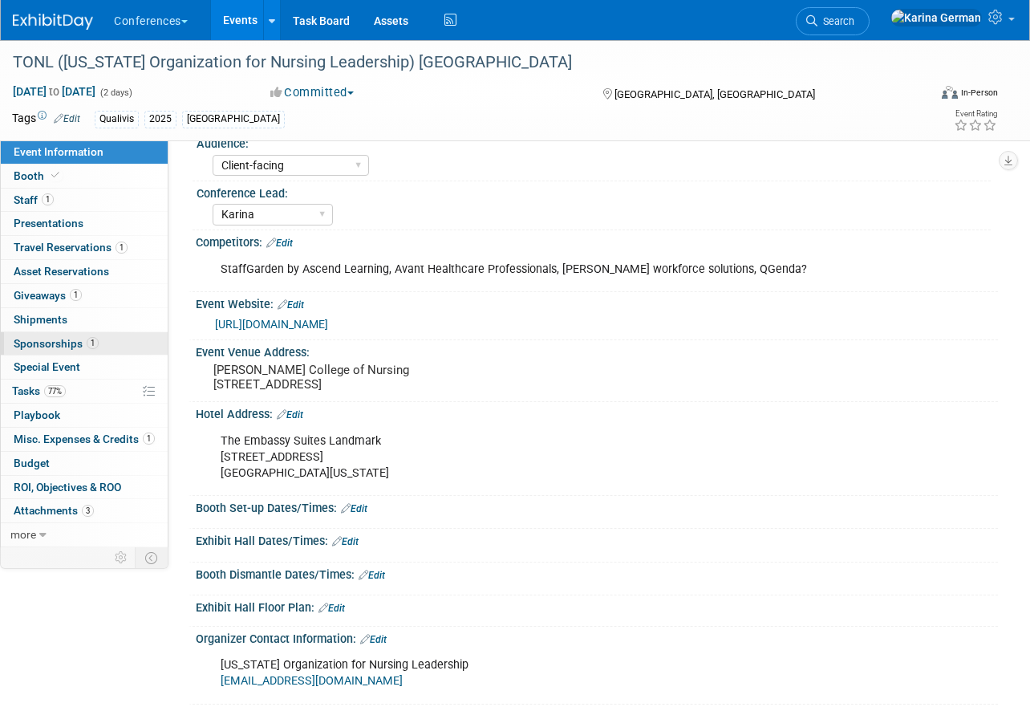
click at [126, 335] on link "1 Sponsorships 1" at bounding box center [84, 343] width 167 height 23
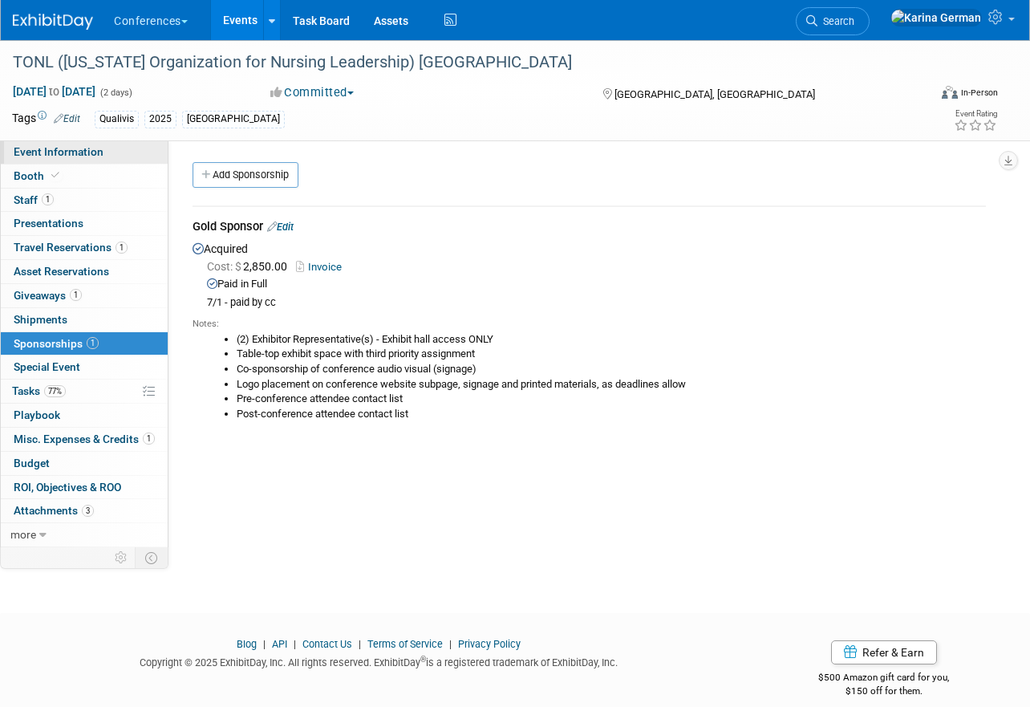
click at [80, 158] on link "Event Information" at bounding box center [84, 151] width 167 height 23
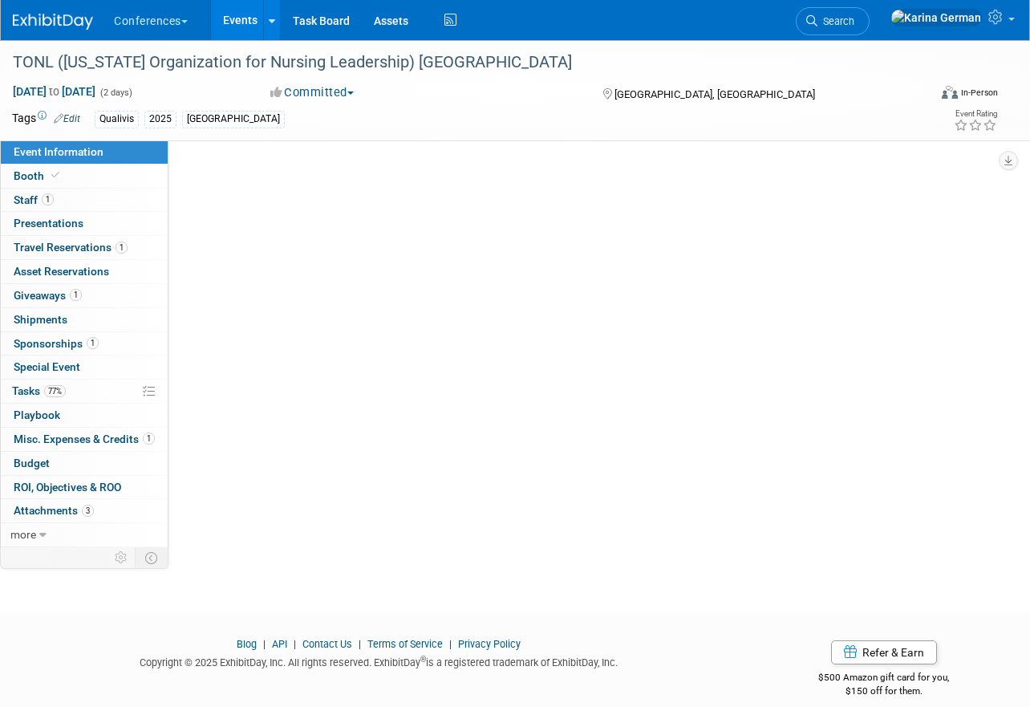
select select "Qualivis"
select select "Client-facing"
select select "Karina"
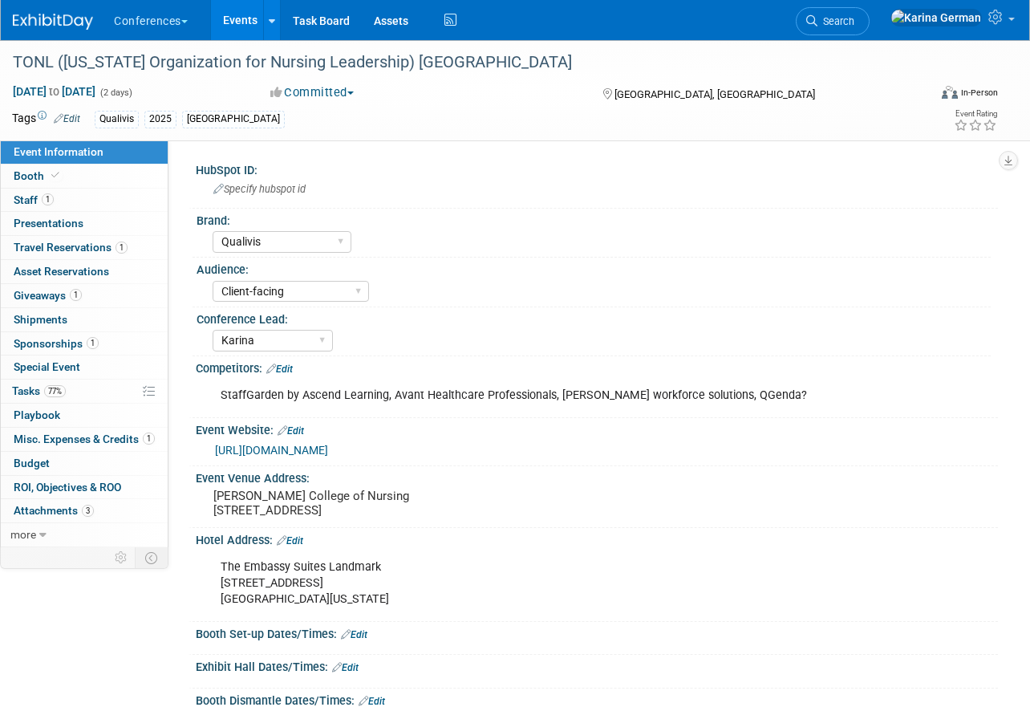
scroll to position [24, 0]
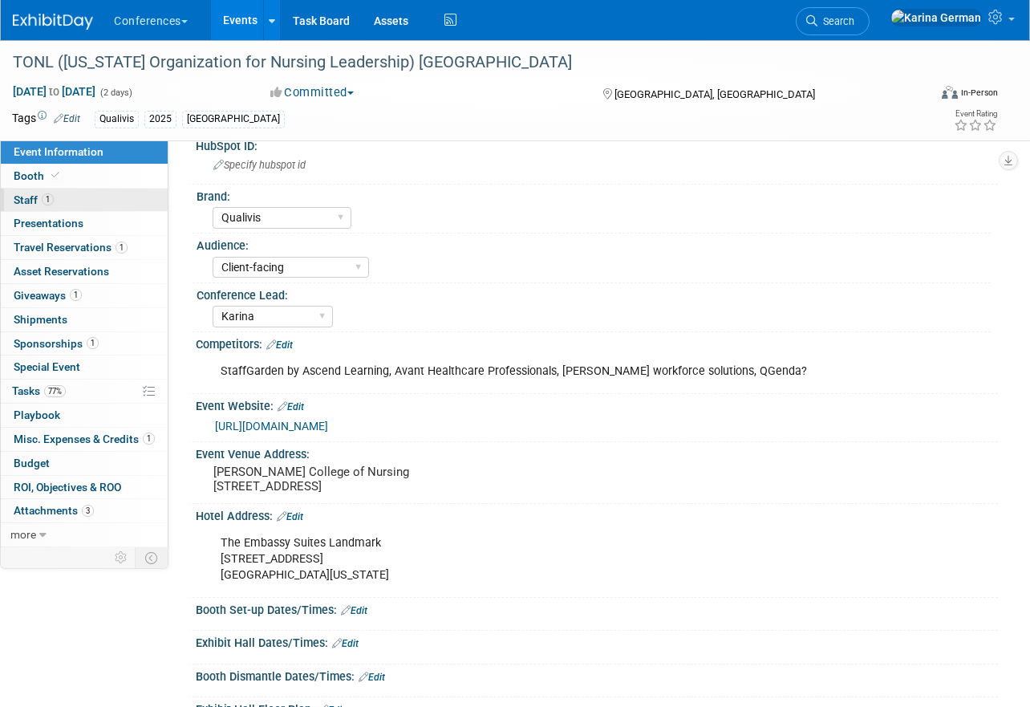
click at [99, 189] on link "1 Staff 1" at bounding box center [84, 200] width 167 height 23
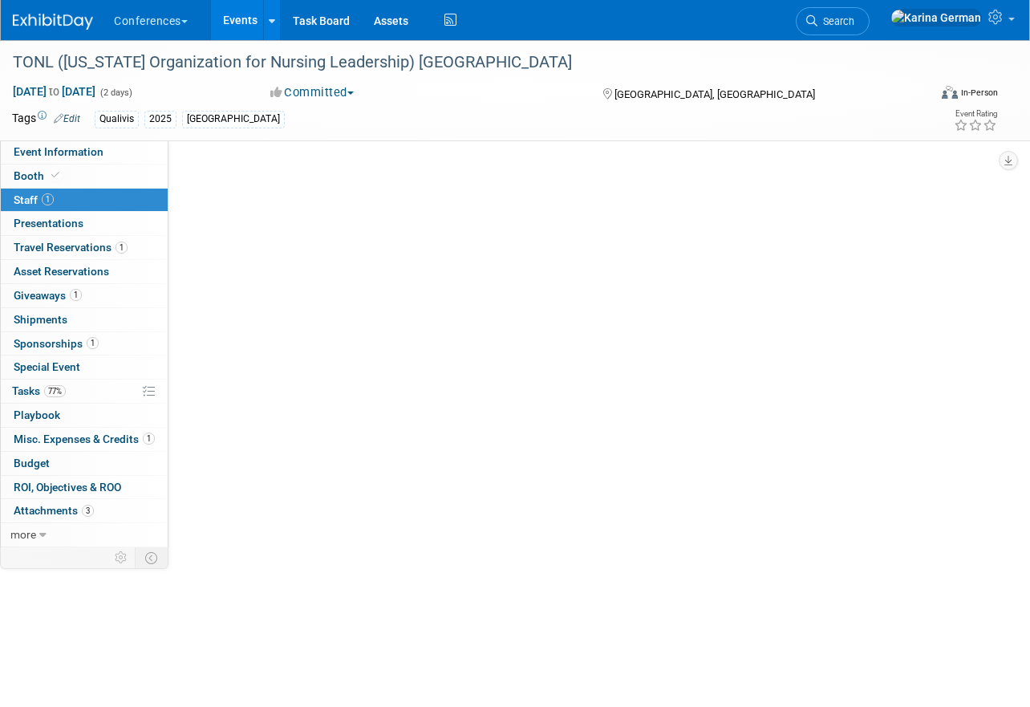
scroll to position [0, 0]
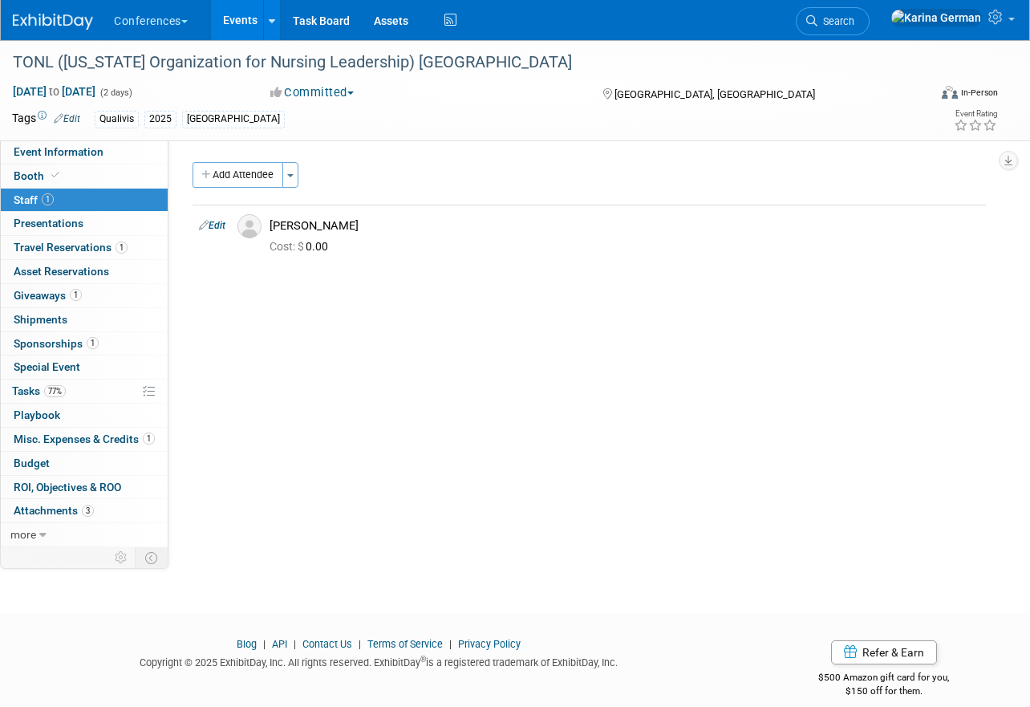
click at [94, 339] on span "1" at bounding box center [93, 343] width 12 height 12
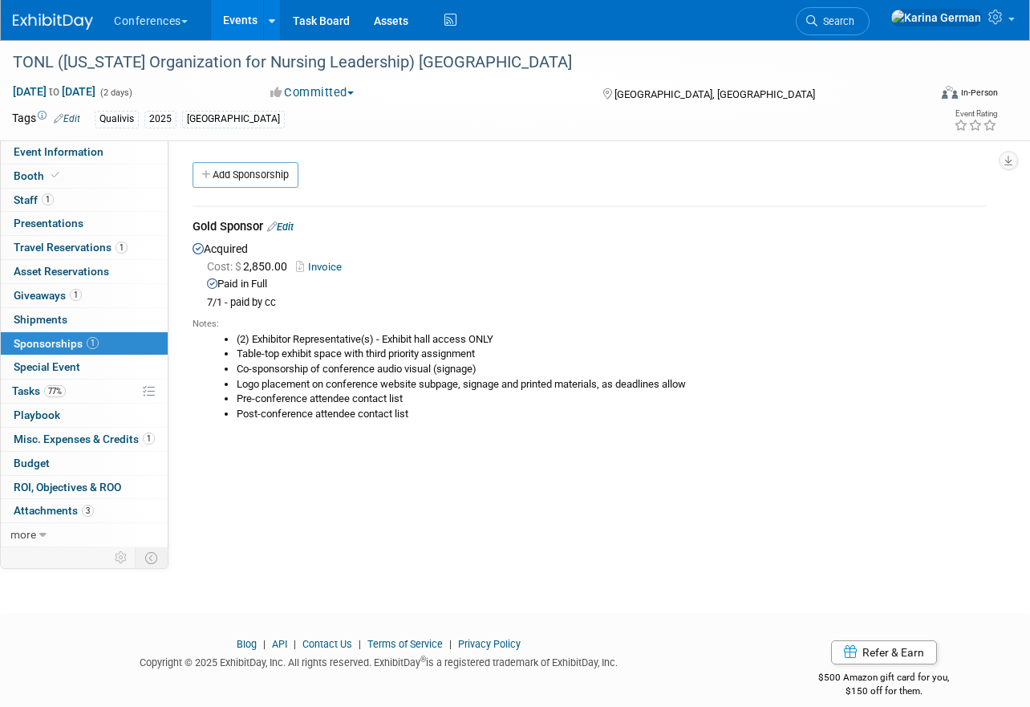
scroll to position [7, 0]
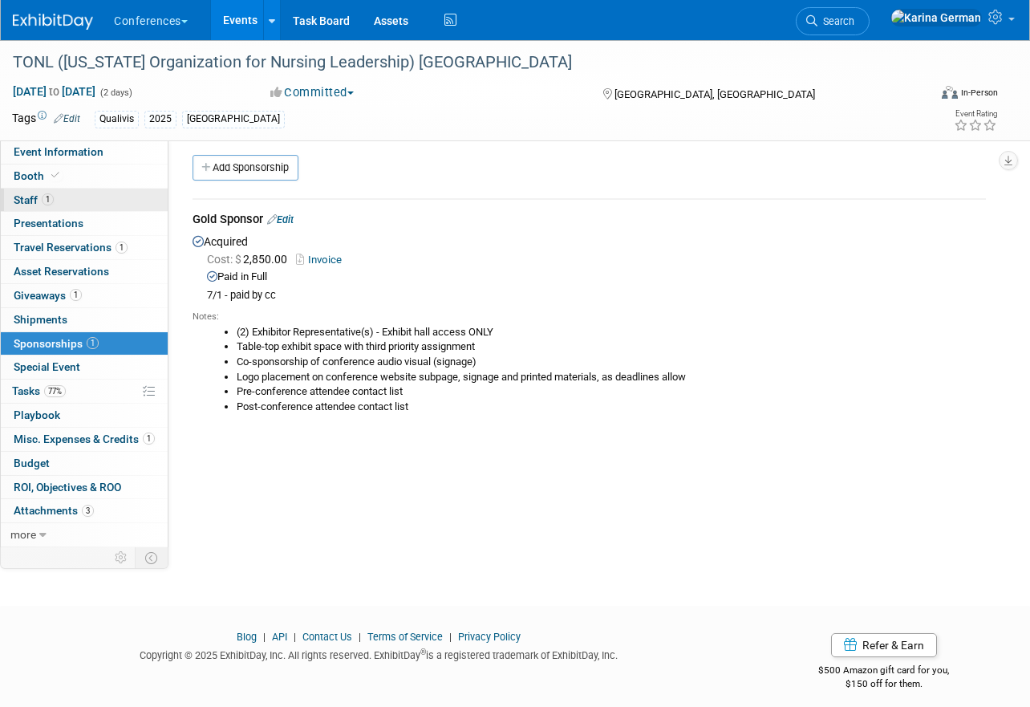
click at [104, 197] on link "1 Staff 1" at bounding box center [84, 200] width 167 height 23
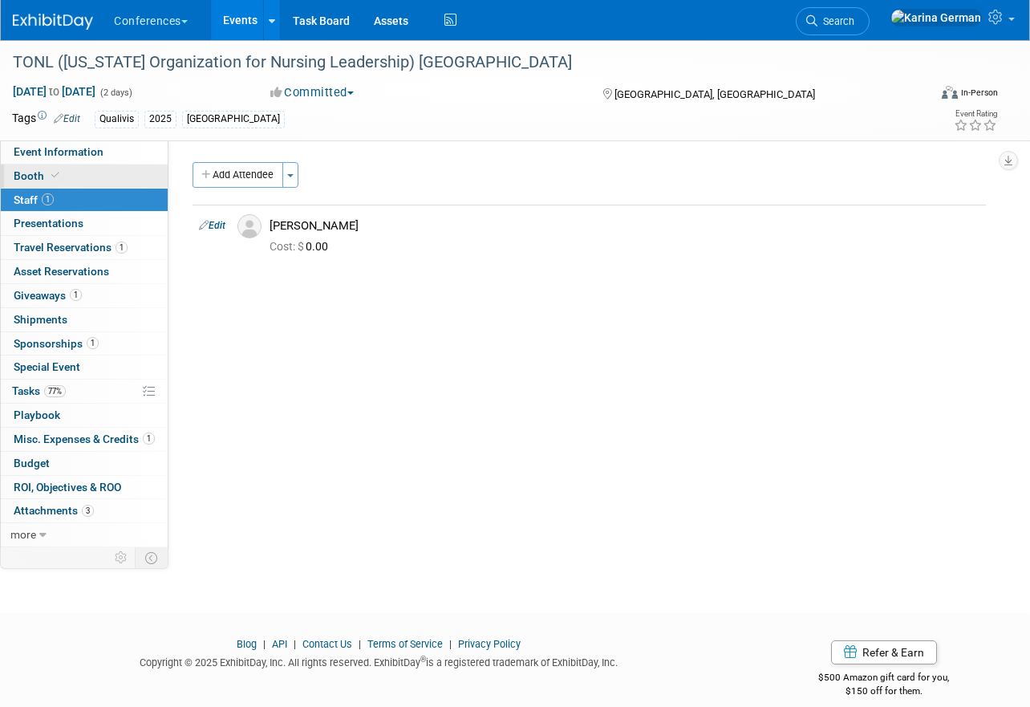
click at [111, 176] on link "Booth" at bounding box center [84, 175] width 167 height 23
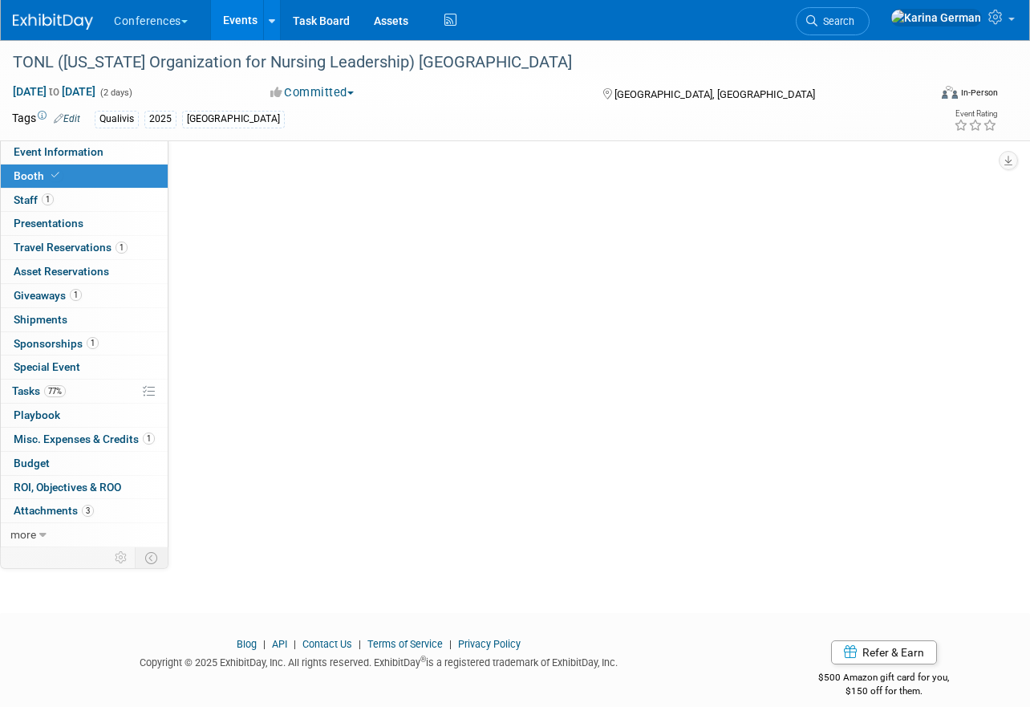
select select "6' tabletop"
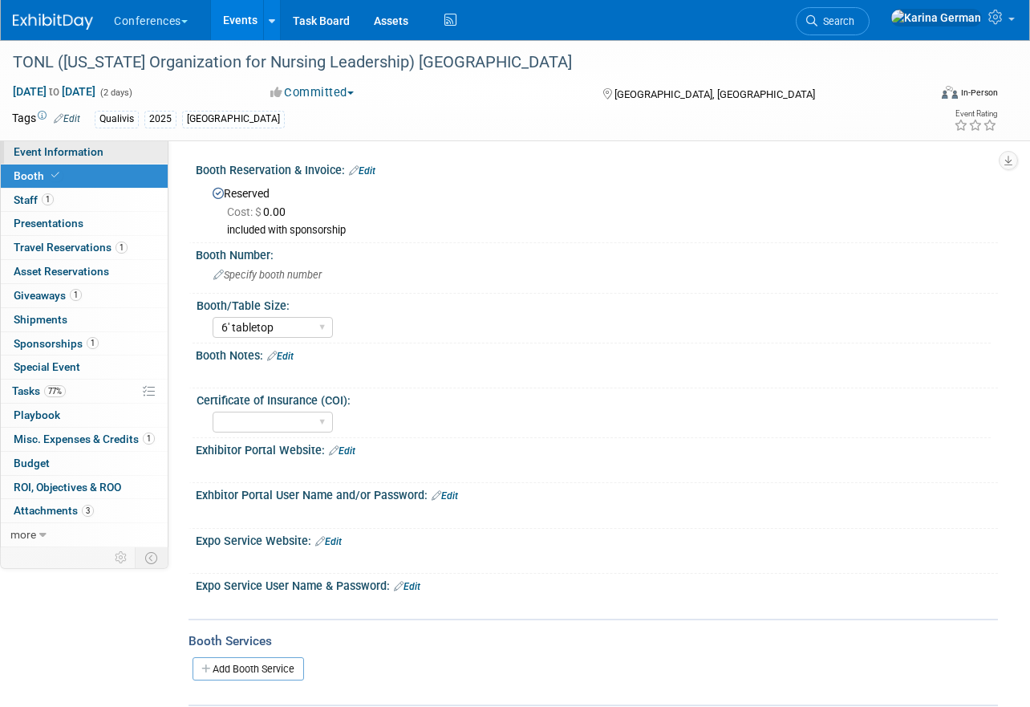
click at [122, 159] on link "Event Information" at bounding box center [84, 151] width 167 height 23
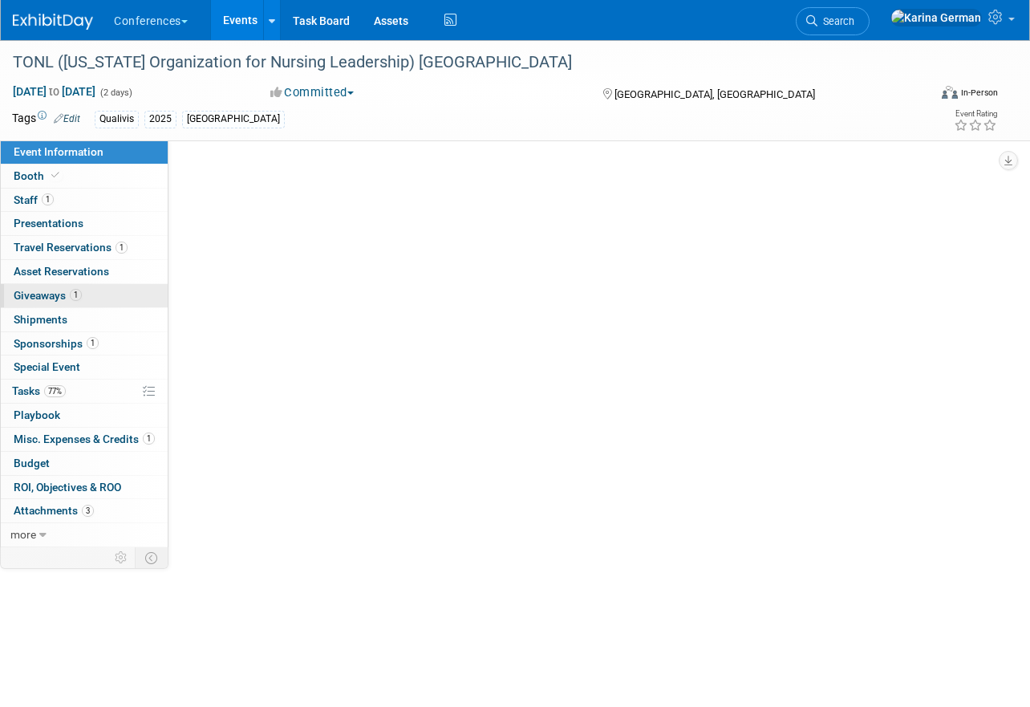
select select "Qualivis"
select select "Client-facing"
select select "Karina"
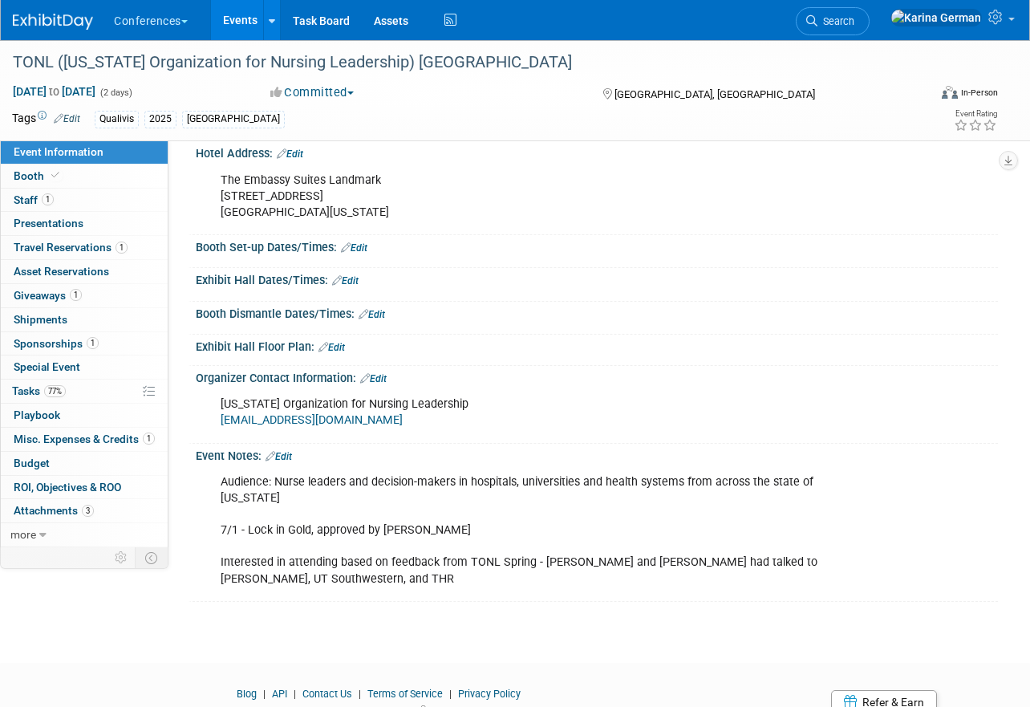
scroll to position [483, 0]
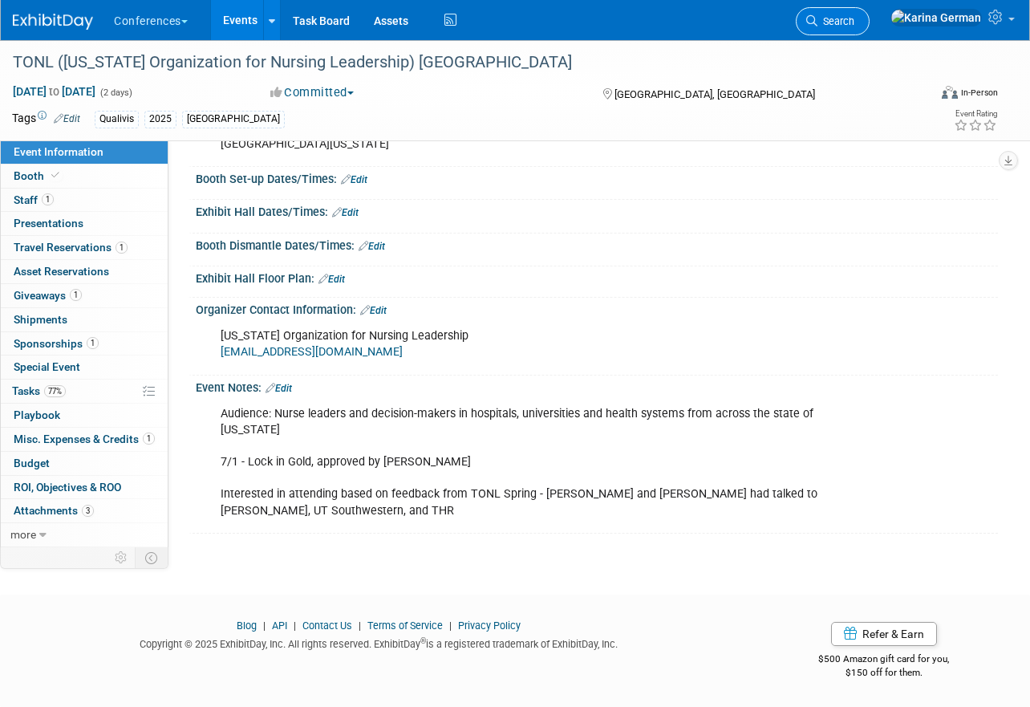
click at [854, 25] on span "Search" at bounding box center [836, 21] width 37 height 12
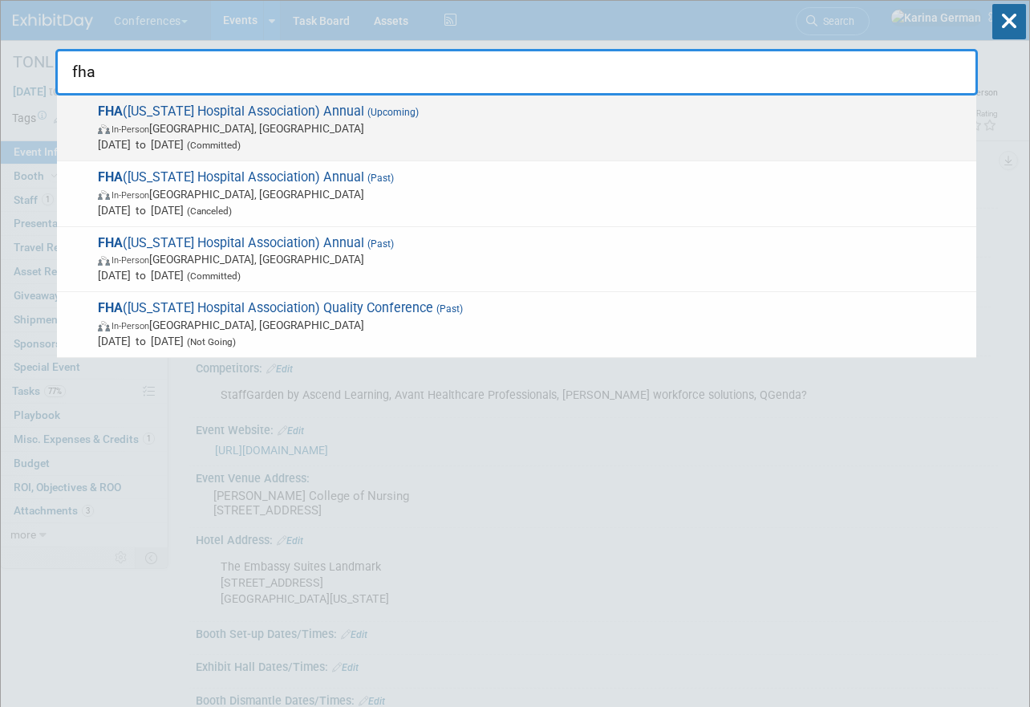
type input "fha"
click at [430, 139] on span "Oct 8, 2025 to Oct 10, 2025 (Committed)" at bounding box center [533, 144] width 871 height 16
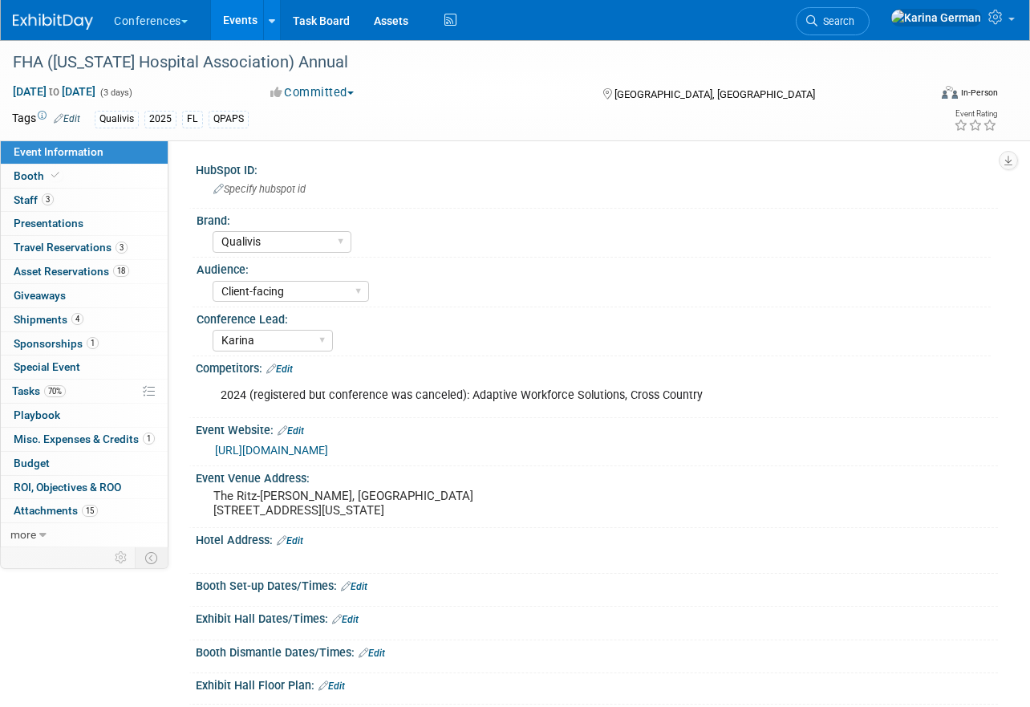
select select "Qualivis"
select select "Client-facing"
select select "Karina"
click at [854, 18] on span "Search" at bounding box center [836, 21] width 37 height 12
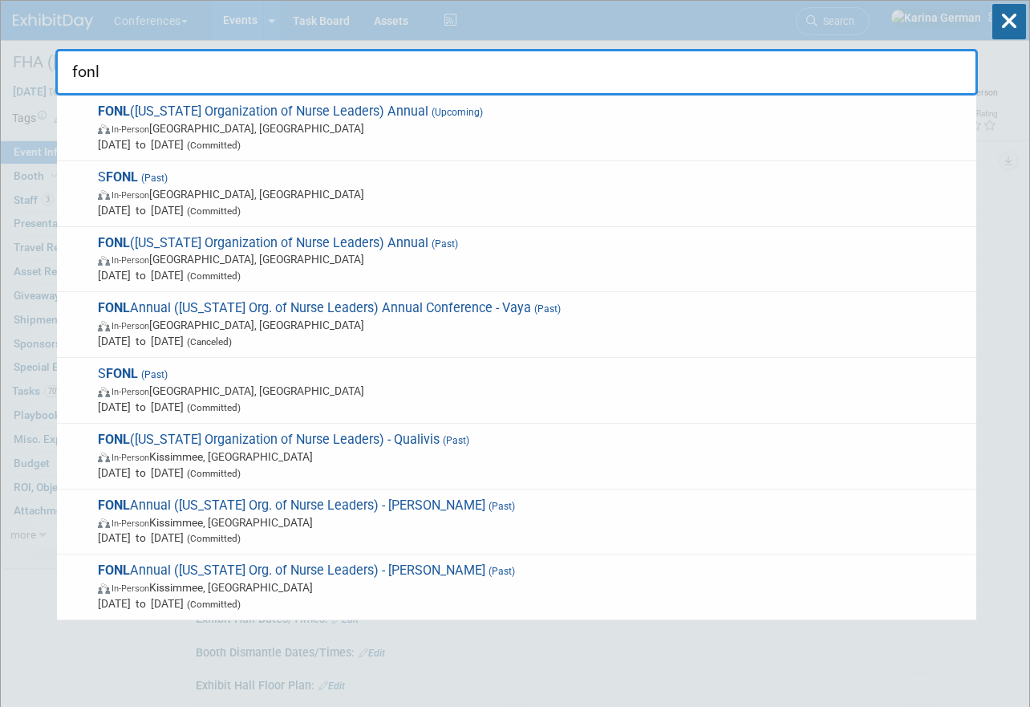
click at [379, 81] on input "fonl" at bounding box center [516, 72] width 923 height 47
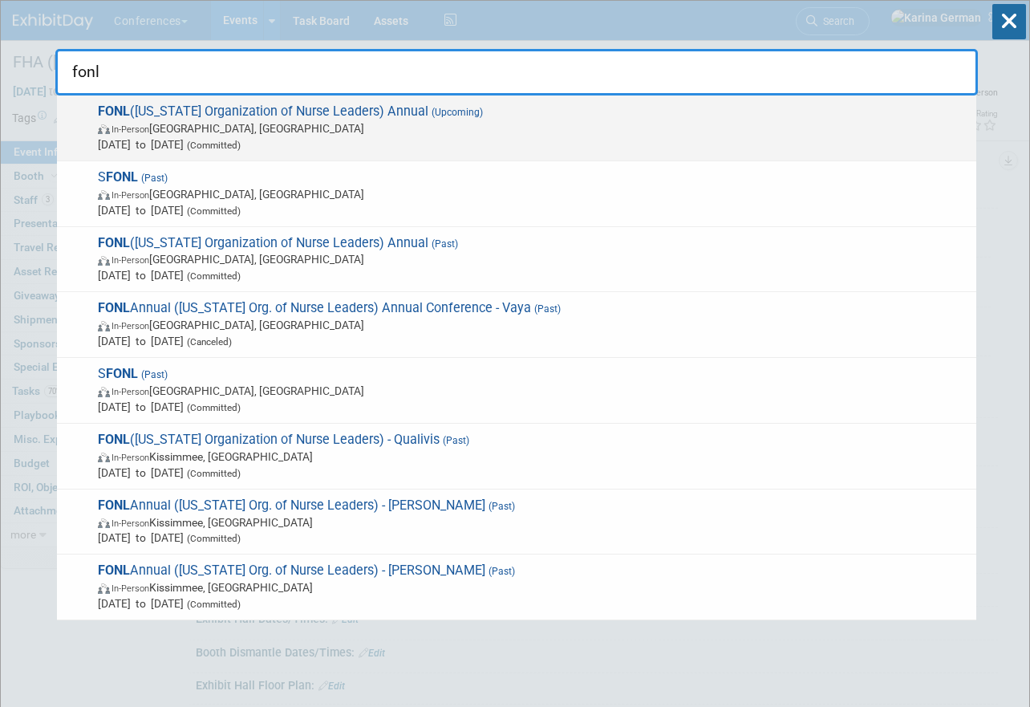
type input "fonl"
click at [391, 124] on span "In-Person Daytona Beach, FL" at bounding box center [533, 128] width 871 height 16
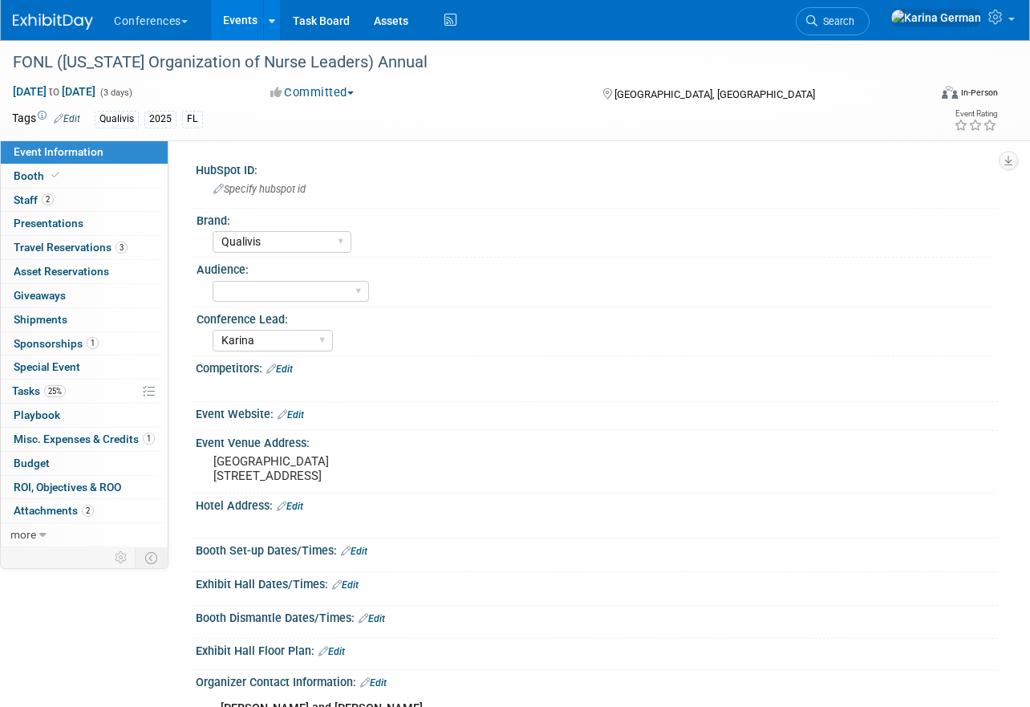
select select "Qualivis"
select select "Karina"
click at [98, 205] on link "2 Staff 2" at bounding box center [84, 200] width 167 height 23
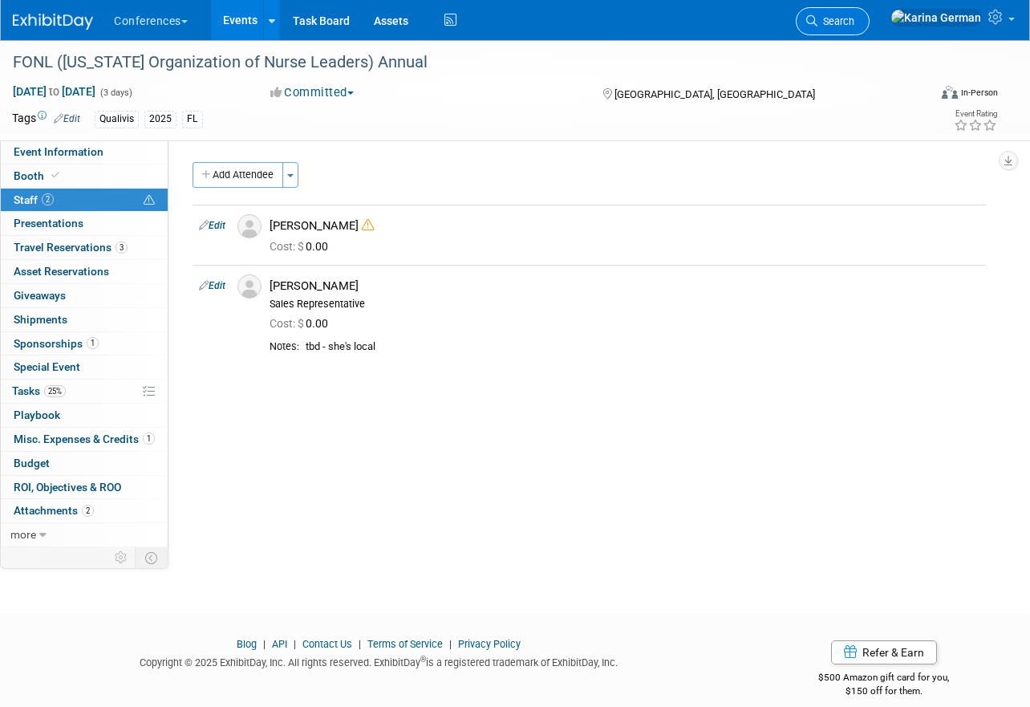
click at [854, 24] on span "Search" at bounding box center [836, 21] width 37 height 12
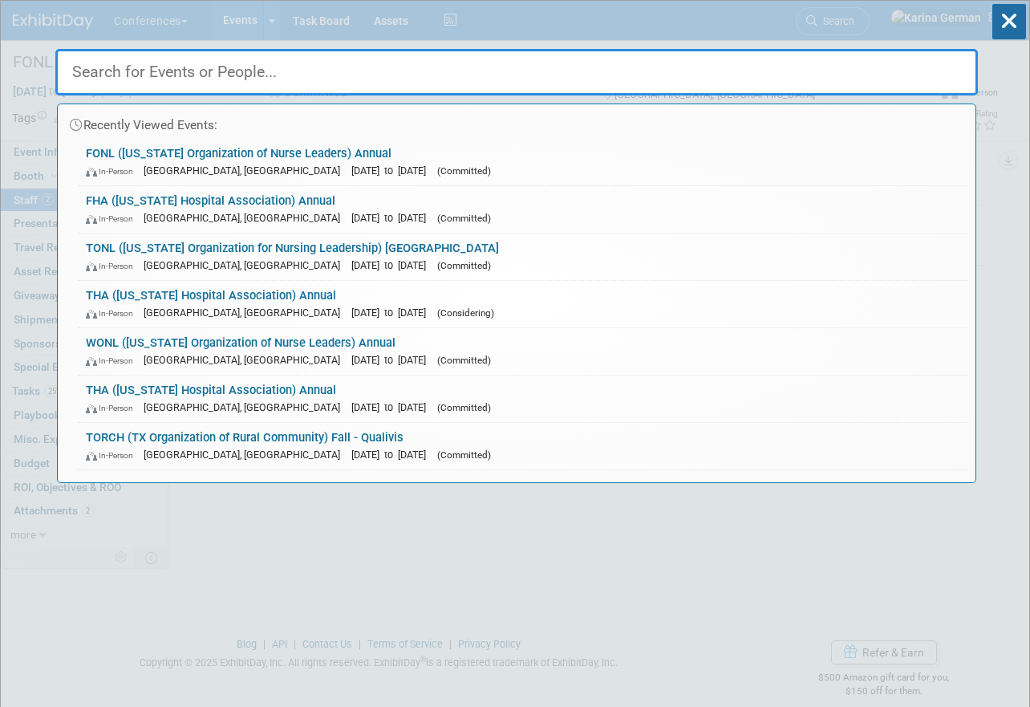
type input "k"
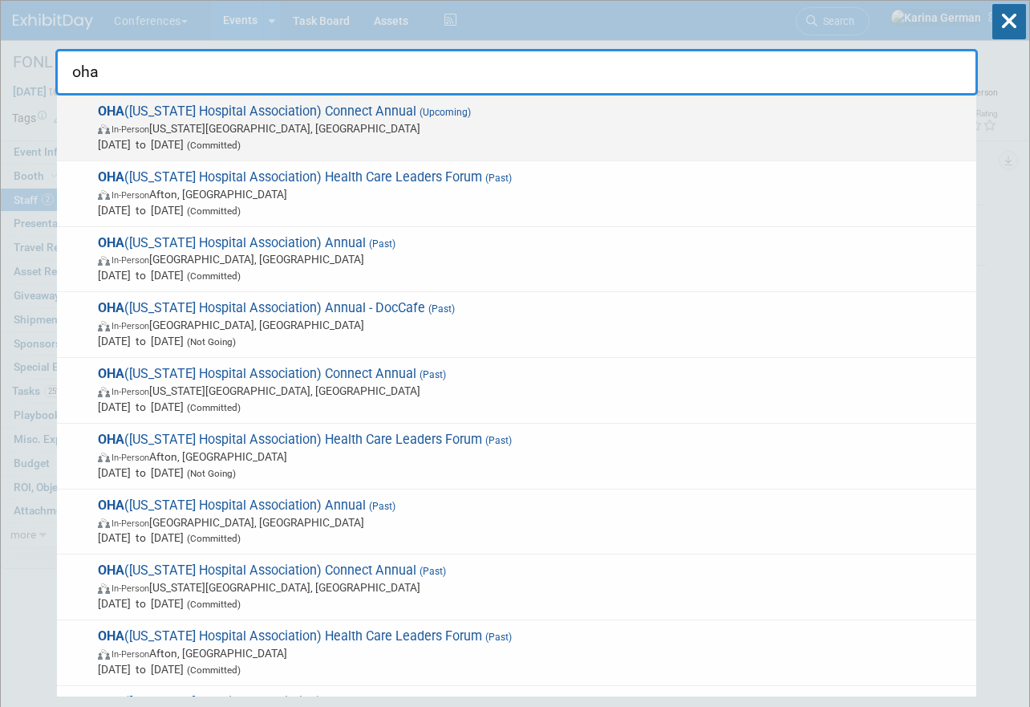
type input "oha"
click at [494, 117] on span "OHA (Oklahoma Hospital Association) Connect Annual (Upcoming) In-Person Oklahom…" at bounding box center [530, 127] width 875 height 49
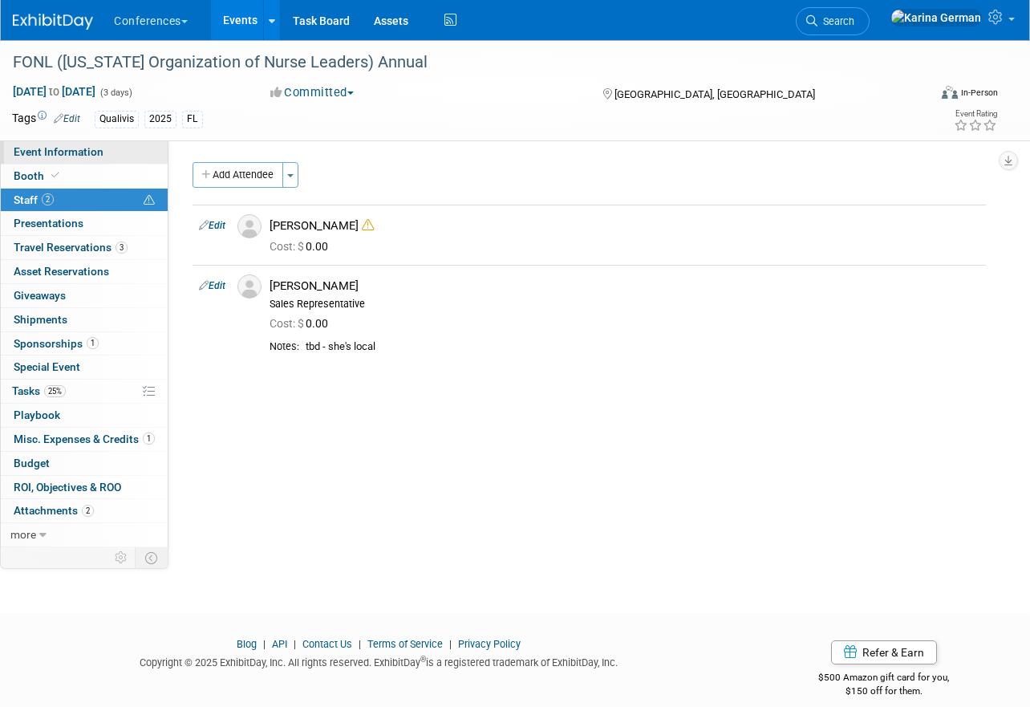
click at [129, 151] on link "Event Information" at bounding box center [84, 151] width 167 height 23
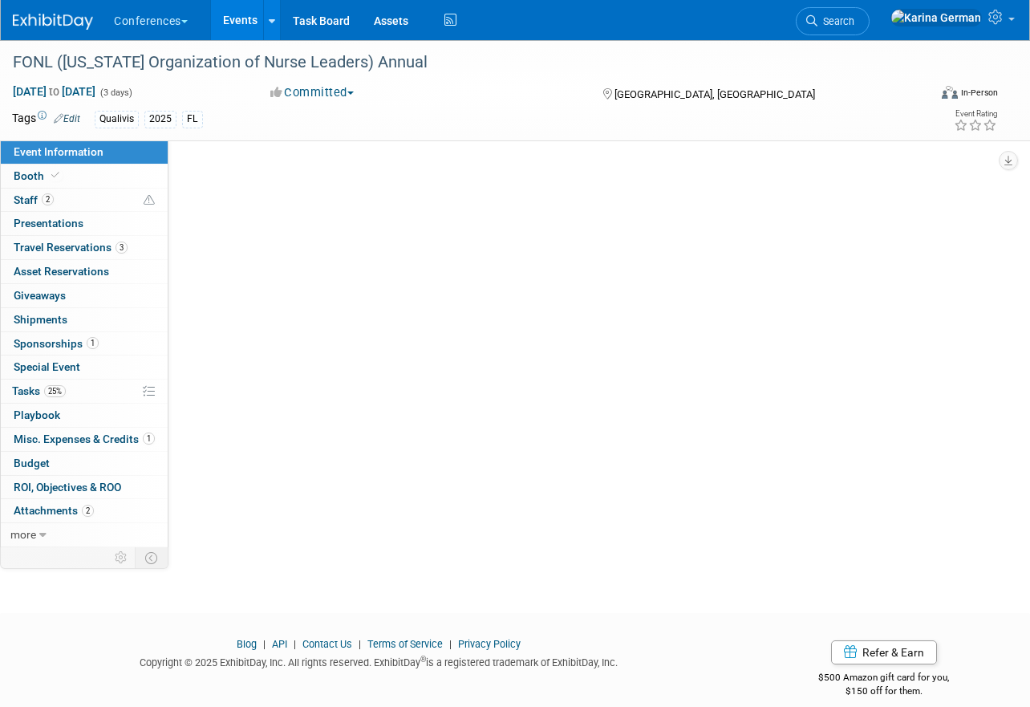
select select "Qualivis"
select select "Karina"
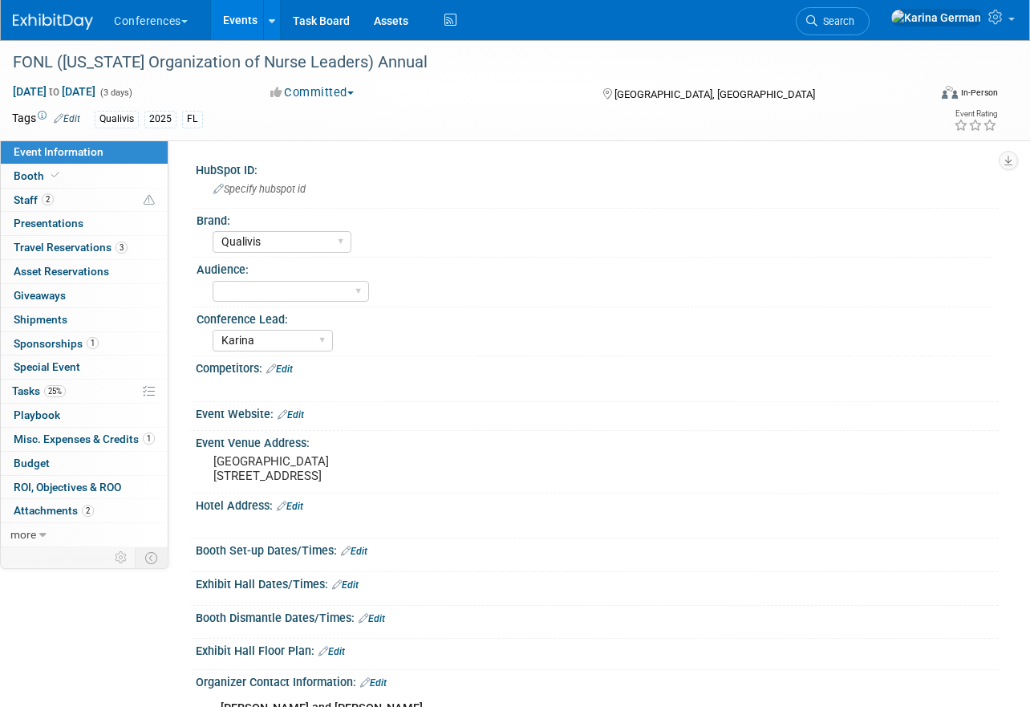
scroll to position [39, 0]
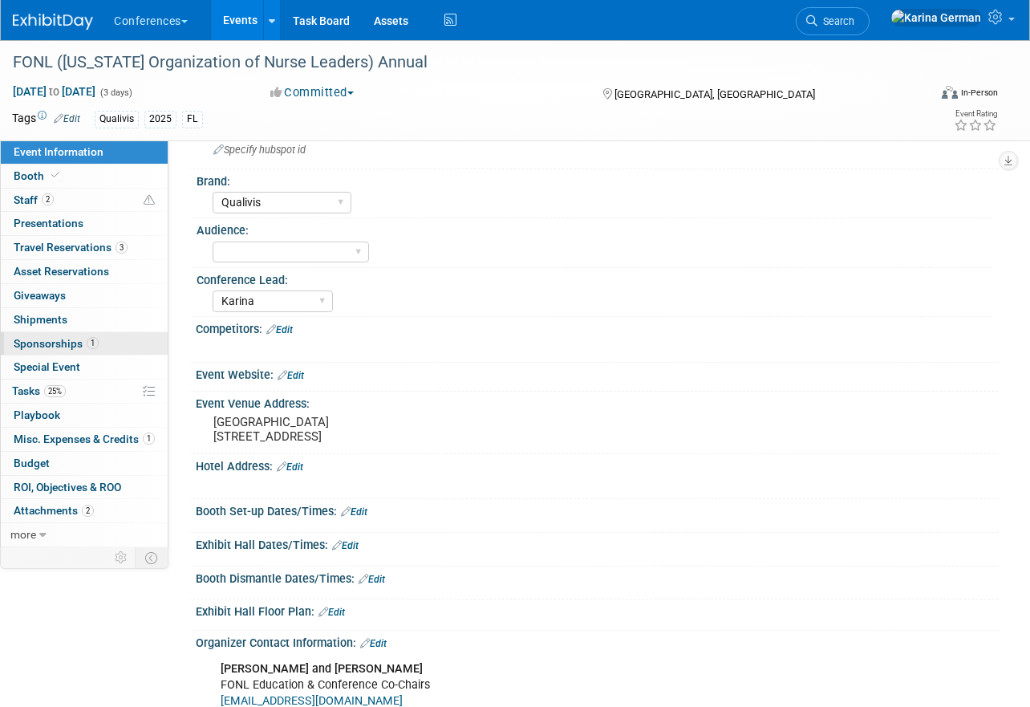
click at [95, 340] on span "1" at bounding box center [93, 343] width 12 height 12
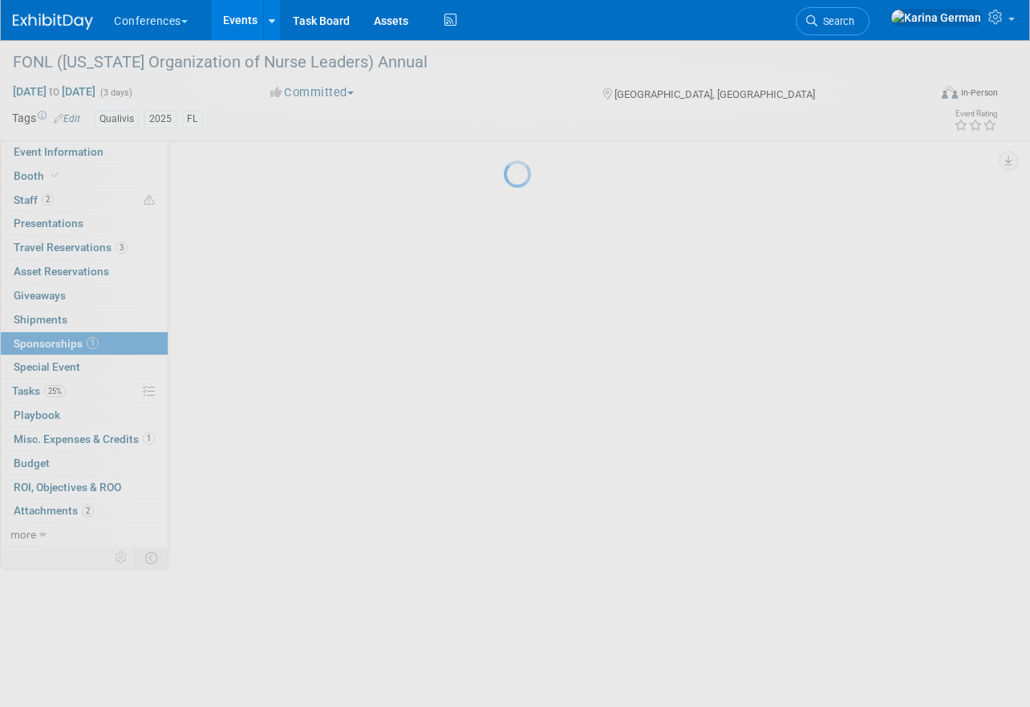
scroll to position [0, 0]
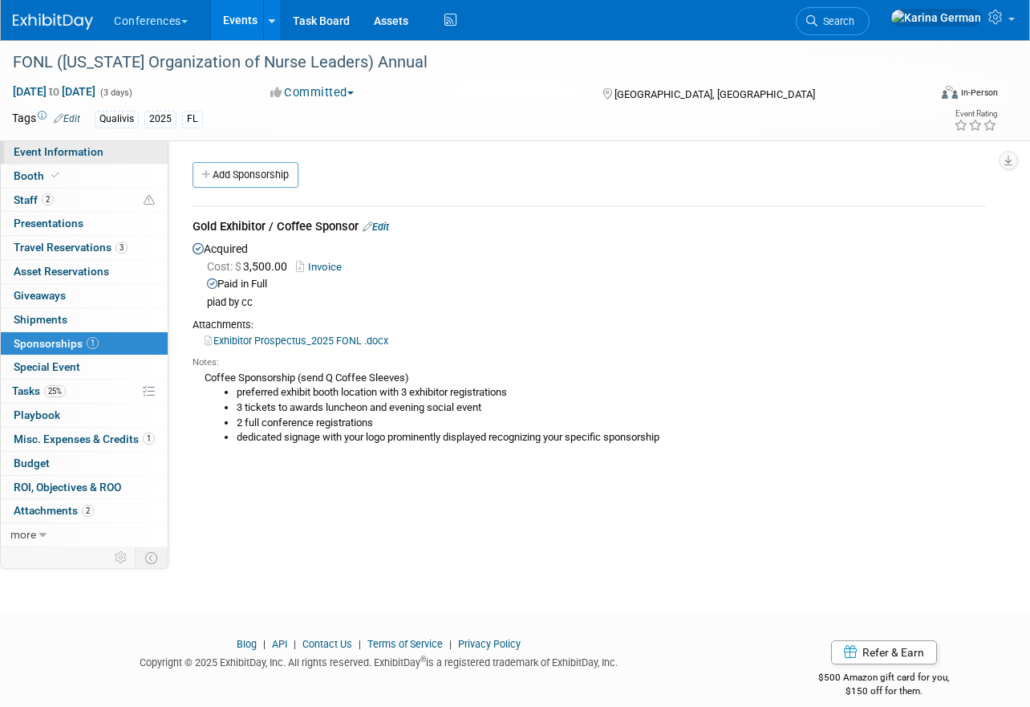
click at [128, 159] on link "Event Information" at bounding box center [84, 151] width 167 height 23
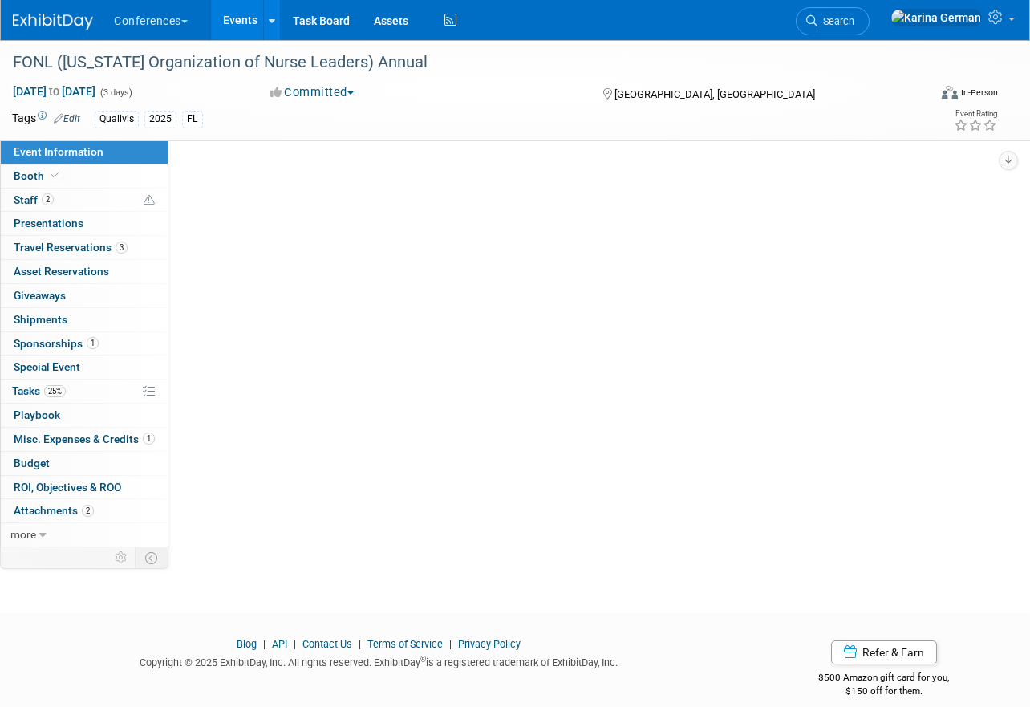
select select "Qualivis"
select select "Karina"
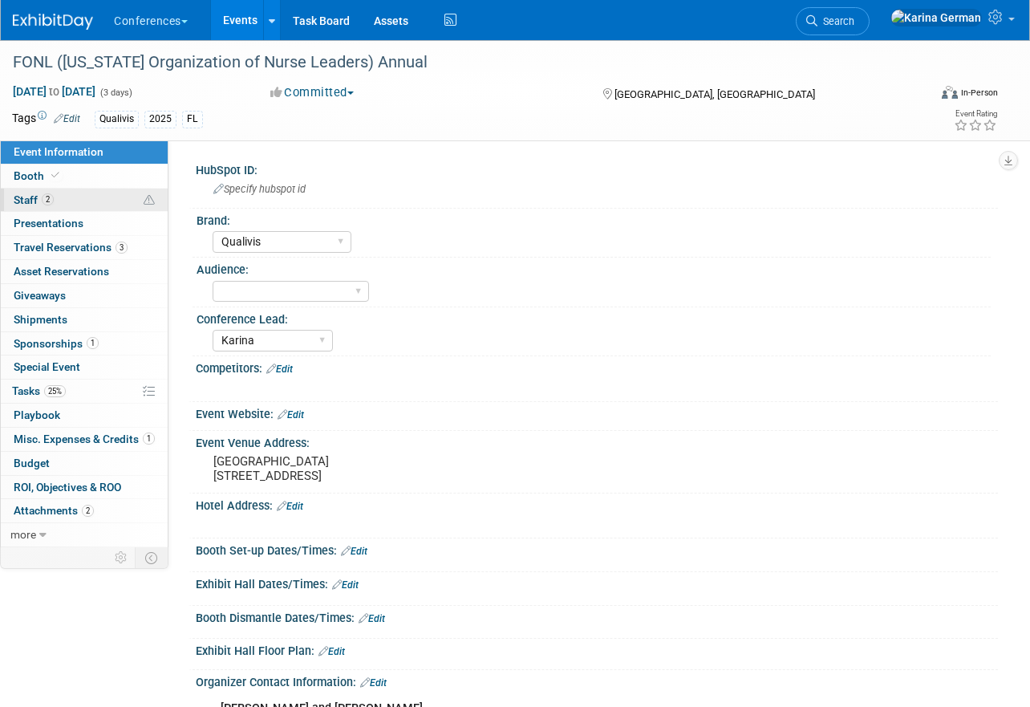
click at [75, 193] on link "2 Staff 2" at bounding box center [84, 200] width 167 height 23
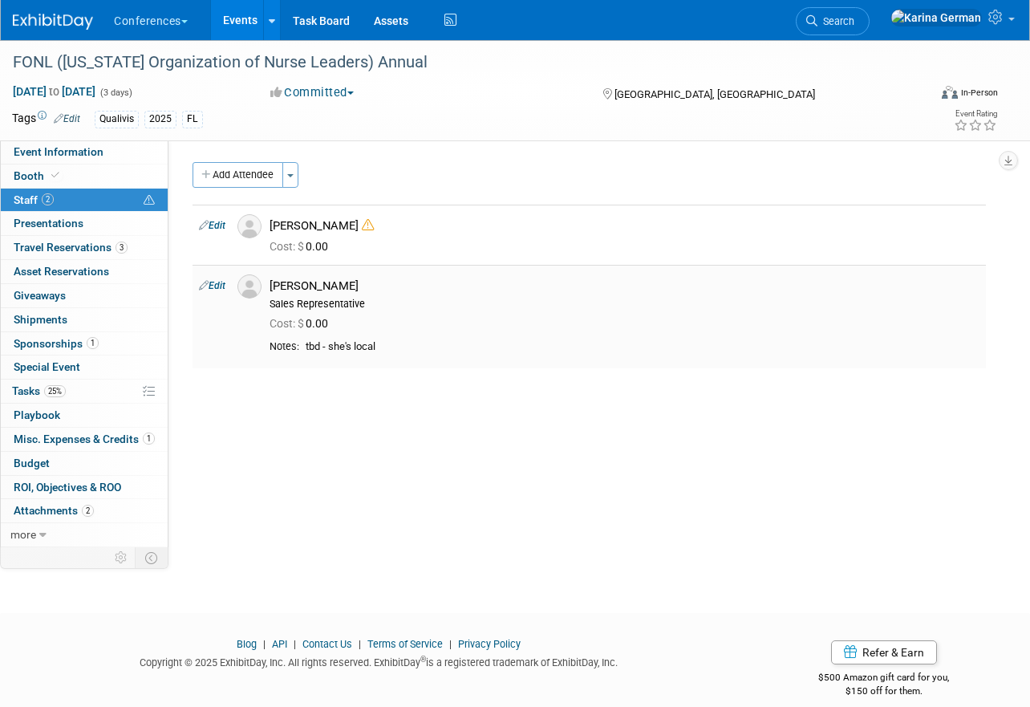
click at [214, 282] on link "Edit" at bounding box center [212, 285] width 26 height 11
select select "9170e8de-07de-4f2c-ac1b-942ed1465846"
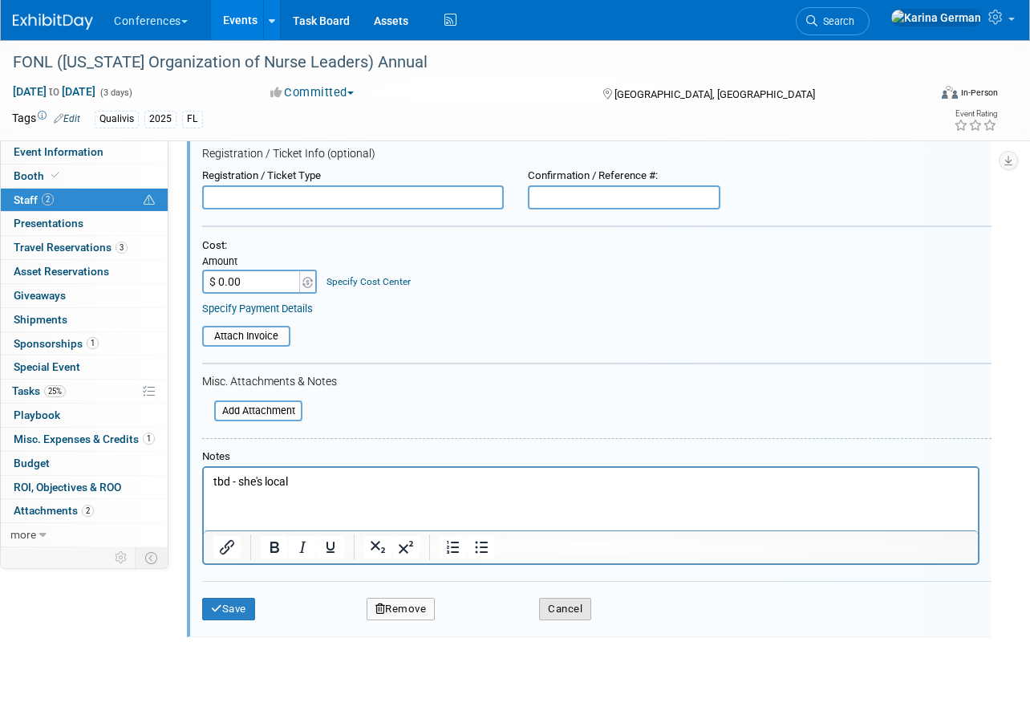
click at [571, 614] on button "Cancel" at bounding box center [565, 609] width 52 height 22
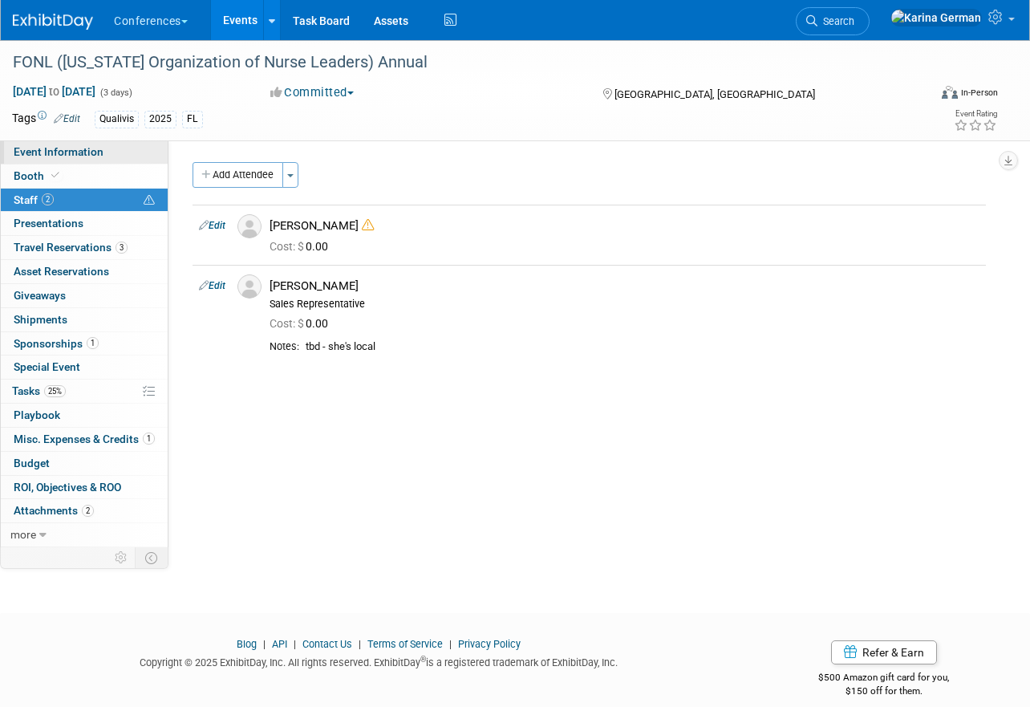
click at [104, 151] on link "Event Information" at bounding box center [84, 151] width 167 height 23
select select "Qualivis"
select select "Karina"
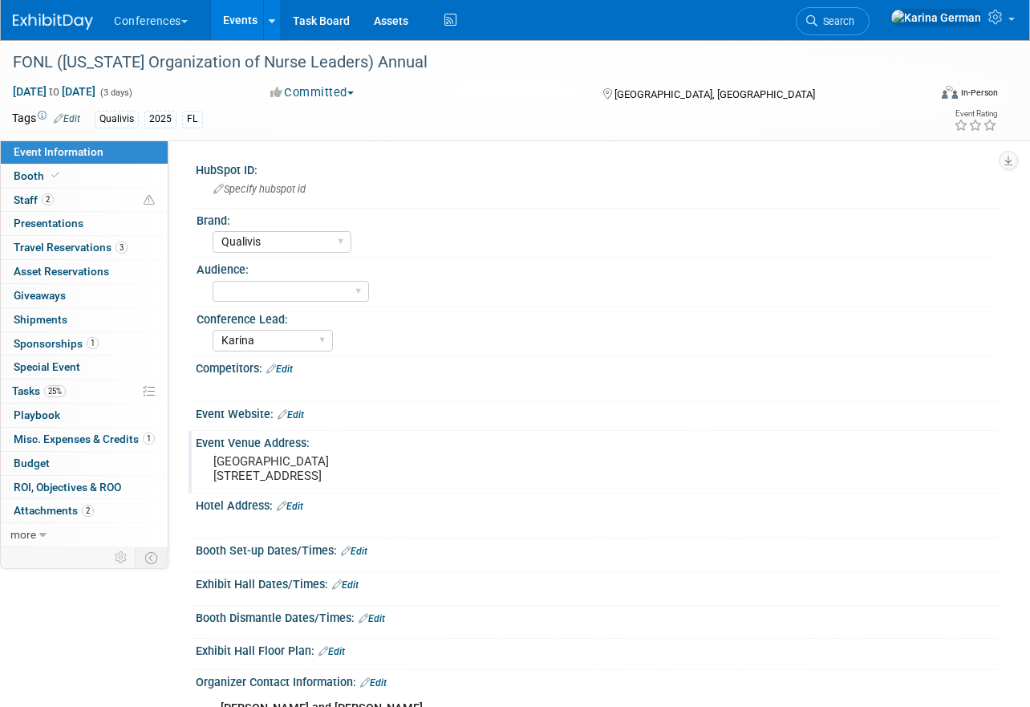
drag, startPoint x: 217, startPoint y: 461, endPoint x: 372, endPoint y: 490, distance: 157.7
click at [372, 487] on div "Hilton Daytona Beach Oceanfront Resort 100 North Atlantic Avenue Daytona Beach,…" at bounding box center [363, 468] width 310 height 37
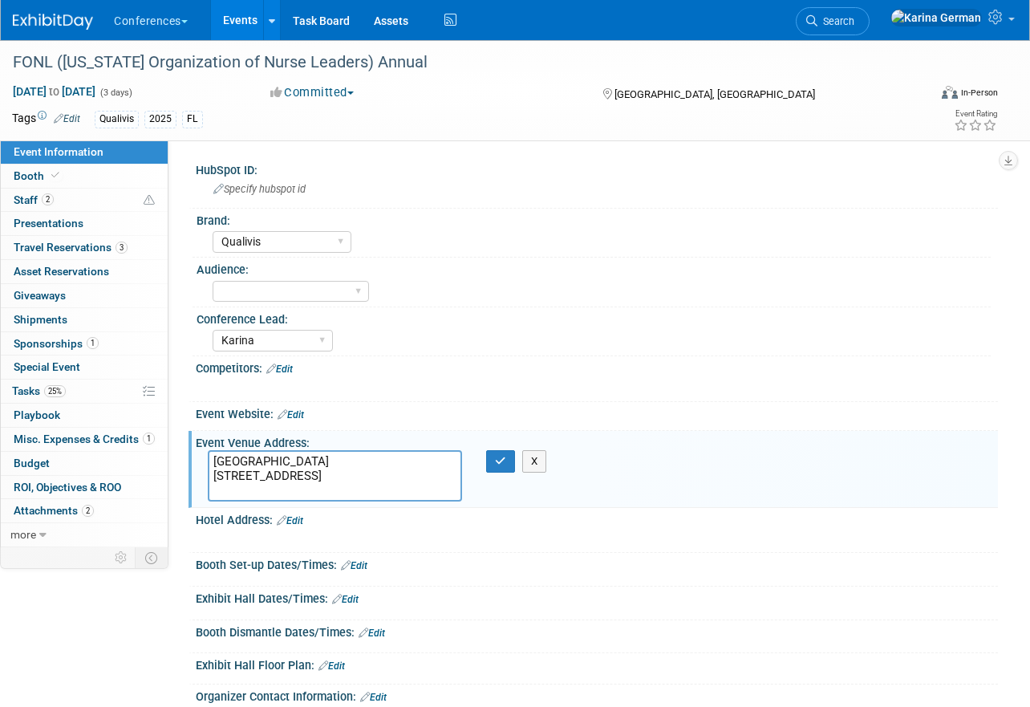
drag, startPoint x: 354, startPoint y: 489, endPoint x: 197, endPoint y: 463, distance: 159.3
click at [197, 463] on div "Hilton Daytona Beach Oceanfront Resort 100 North Atlantic Avenue Daytona Beach,…" at bounding box center [335, 475] width 278 height 51
click at [499, 450] on div "X" at bounding box center [501, 461] width 31 height 22
click at [498, 456] on icon "button" at bounding box center [500, 461] width 11 height 10
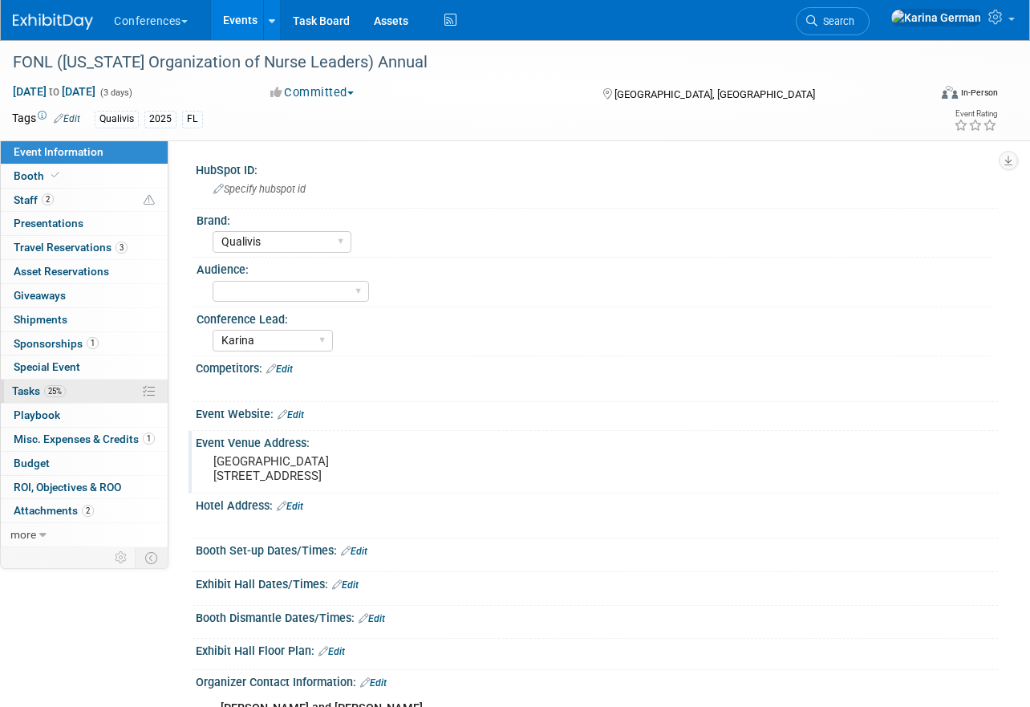
click at [69, 395] on link "25% Tasks 25%" at bounding box center [84, 390] width 167 height 23
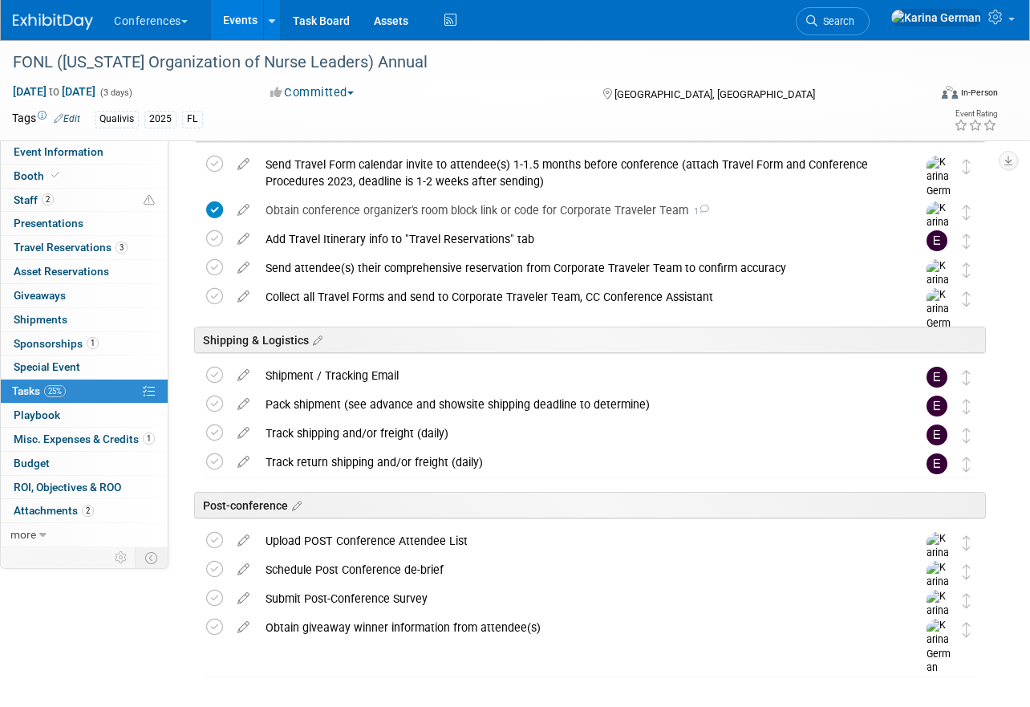
scroll to position [543, 0]
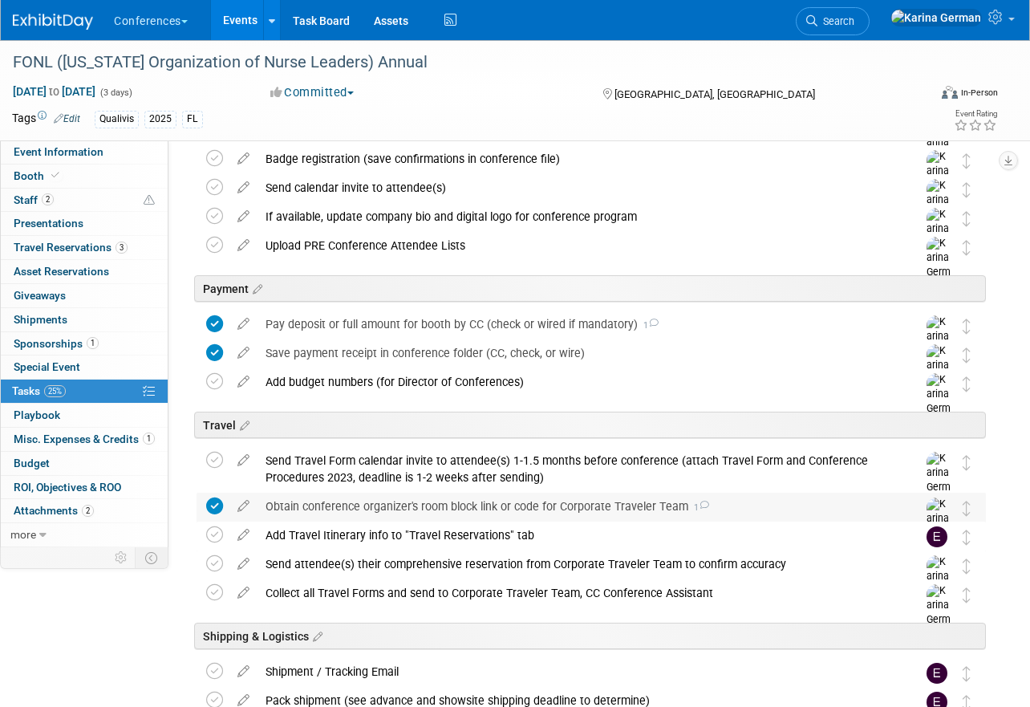
click at [423, 496] on div "Obtain conference organizer's room block link or code for Corporate Traveler Te…" at bounding box center [576, 506] width 637 height 27
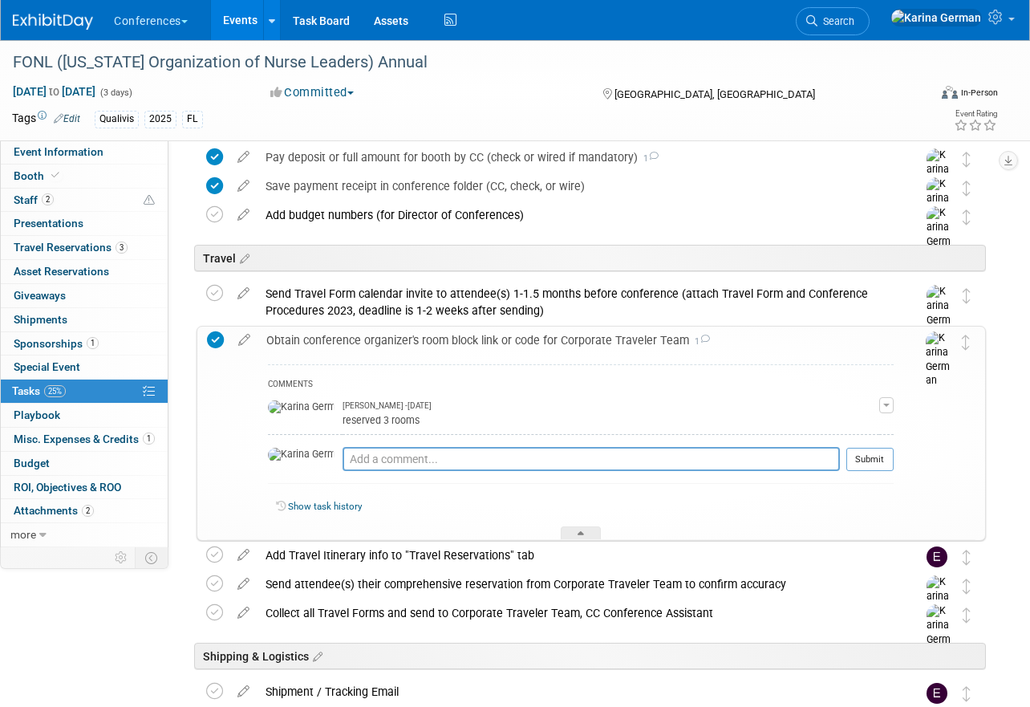
scroll to position [383, 0]
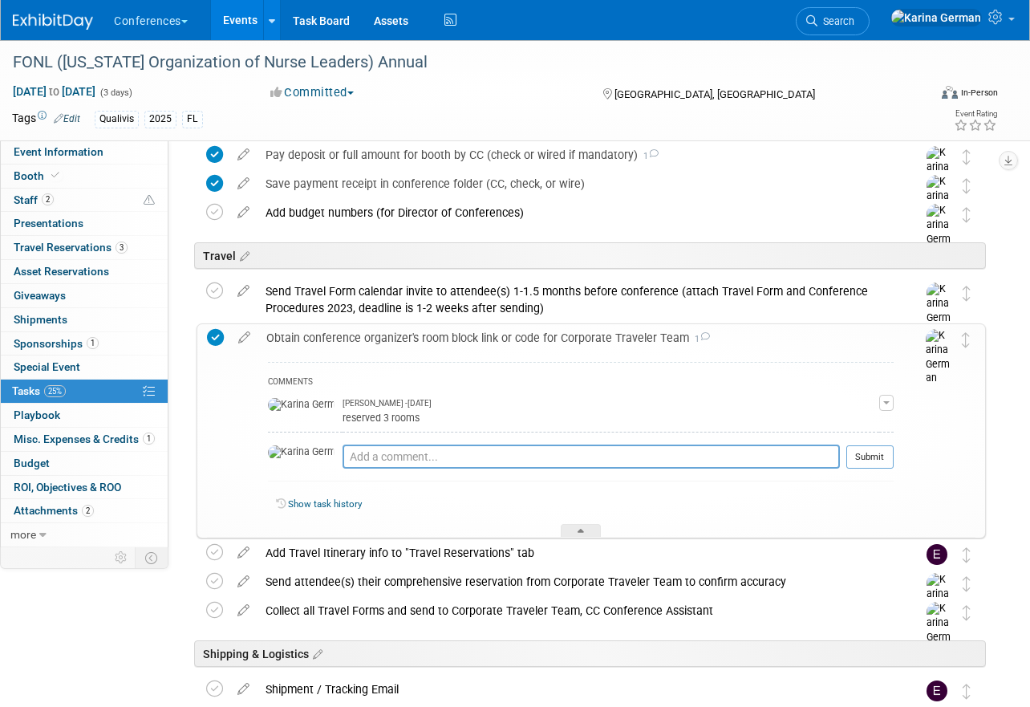
click at [448, 346] on div "Obtain conference organizer's room block link or code for Corporate Traveler Te…" at bounding box center [575, 337] width 635 height 27
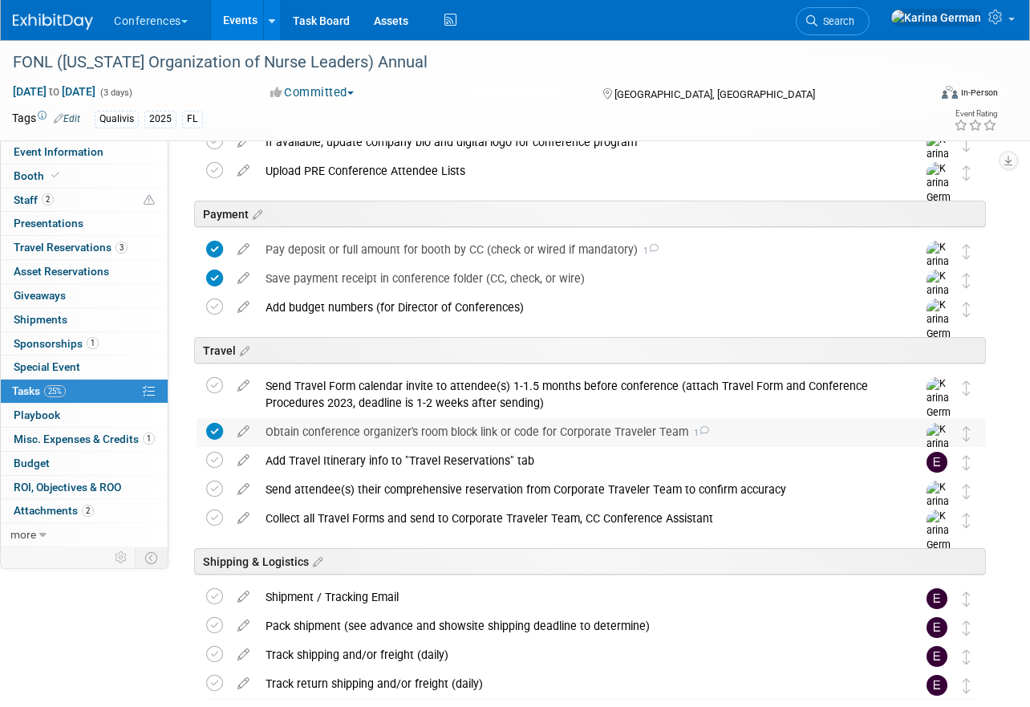
scroll to position [287, 0]
click at [433, 437] on div "Obtain conference organizer's room block link or code for Corporate Traveler Te…" at bounding box center [576, 432] width 637 height 27
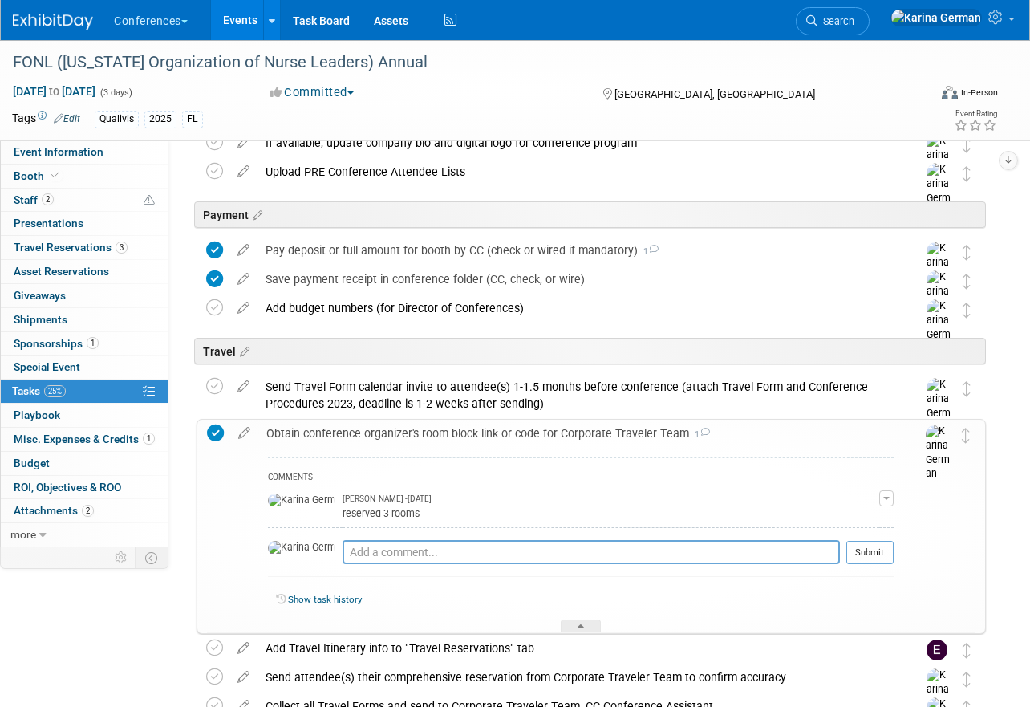
click at [434, 437] on div "Obtain conference organizer's room block link or code for Corporate Traveler Te…" at bounding box center [575, 433] width 635 height 27
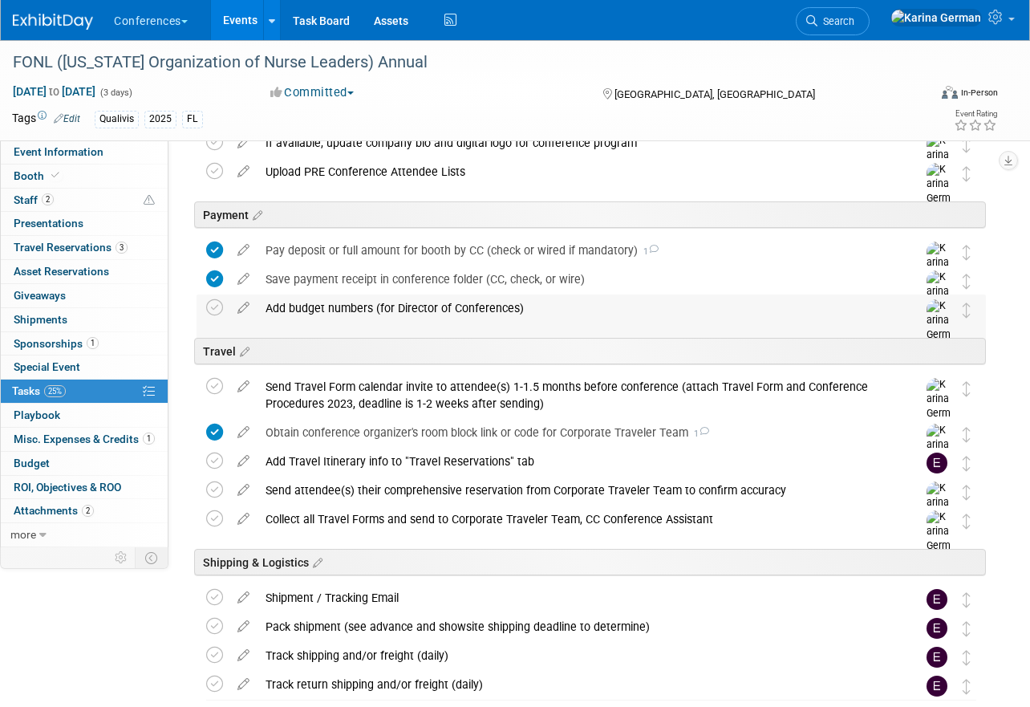
scroll to position [0, 0]
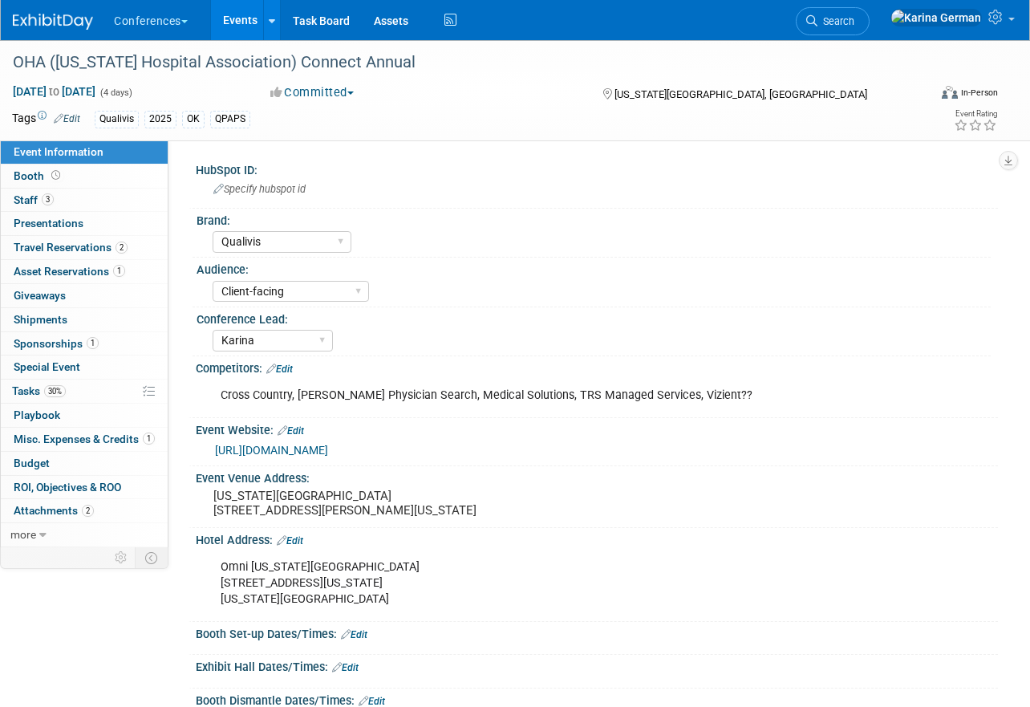
select select "Qualivis"
select select "Client-facing"
select select "Karina"
click at [96, 202] on link "3 Staff 3" at bounding box center [84, 200] width 167 height 23
